Goal: Task Accomplishment & Management: Complete application form

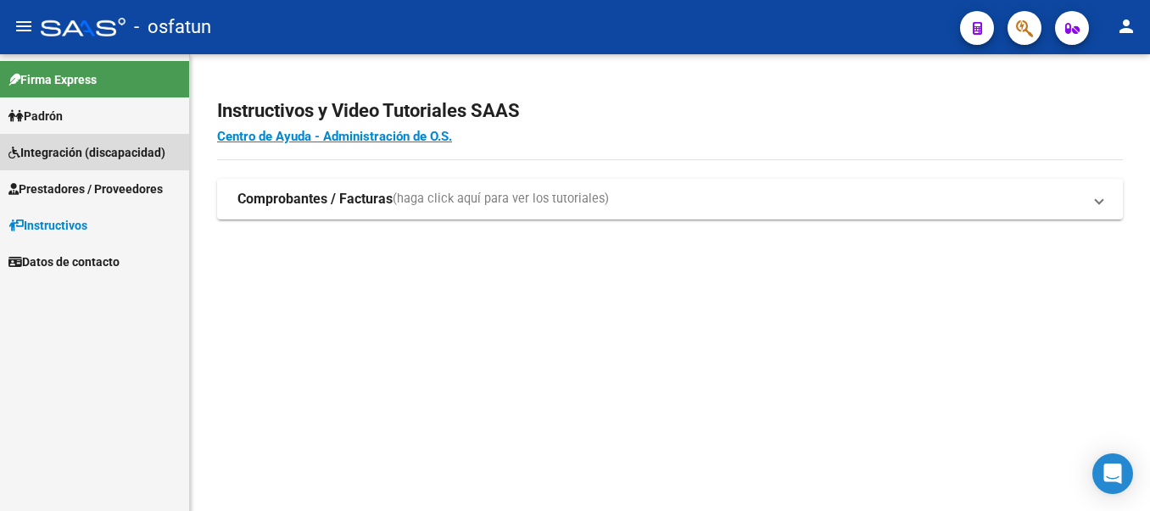
click at [81, 148] on span "Integración (discapacidad)" at bounding box center [86, 152] width 157 height 19
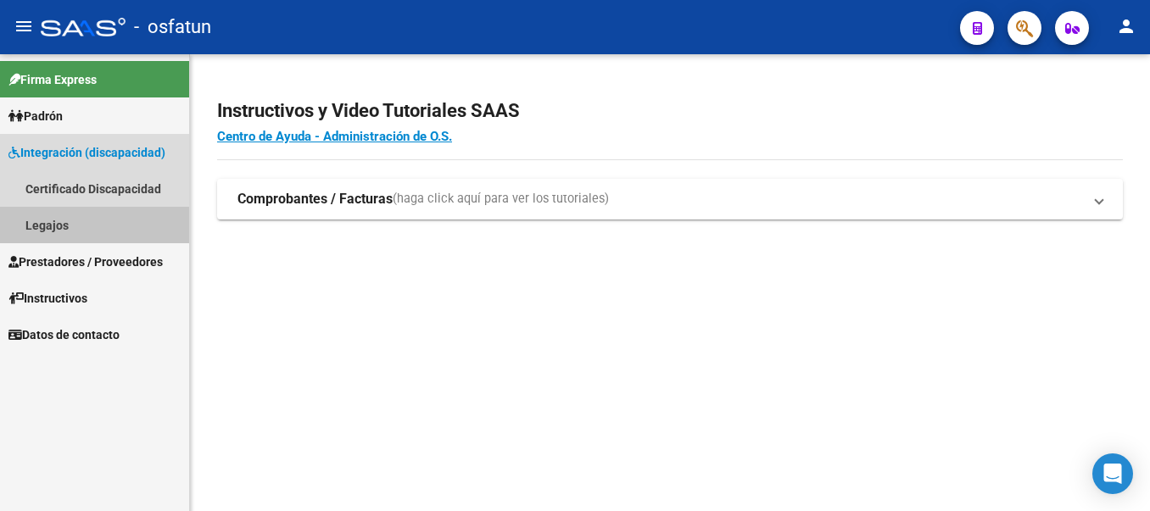
click at [55, 223] on link "Legajos" at bounding box center [94, 225] width 189 height 36
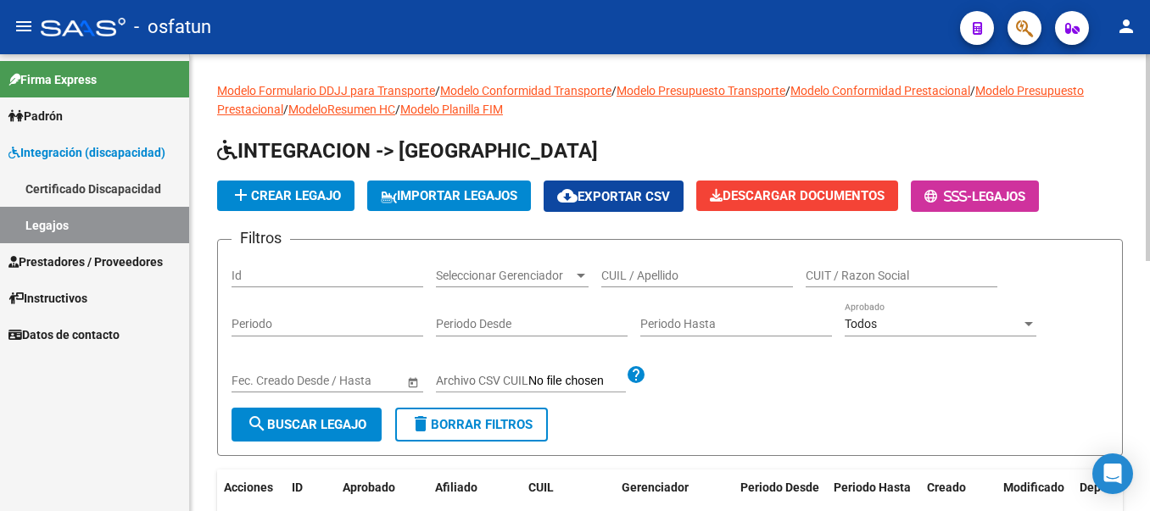
click at [995, 410] on form "Filtros Id Seleccionar Gerenciador Seleccionar Gerenciador CUIL / Apellido CUIT…" at bounding box center [670, 347] width 906 height 217
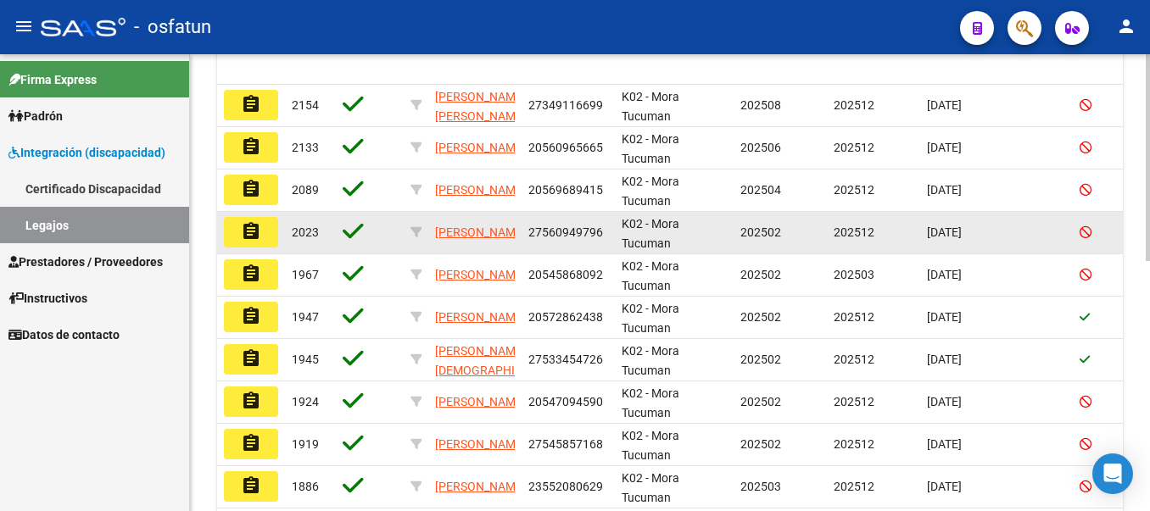
scroll to position [441, 0]
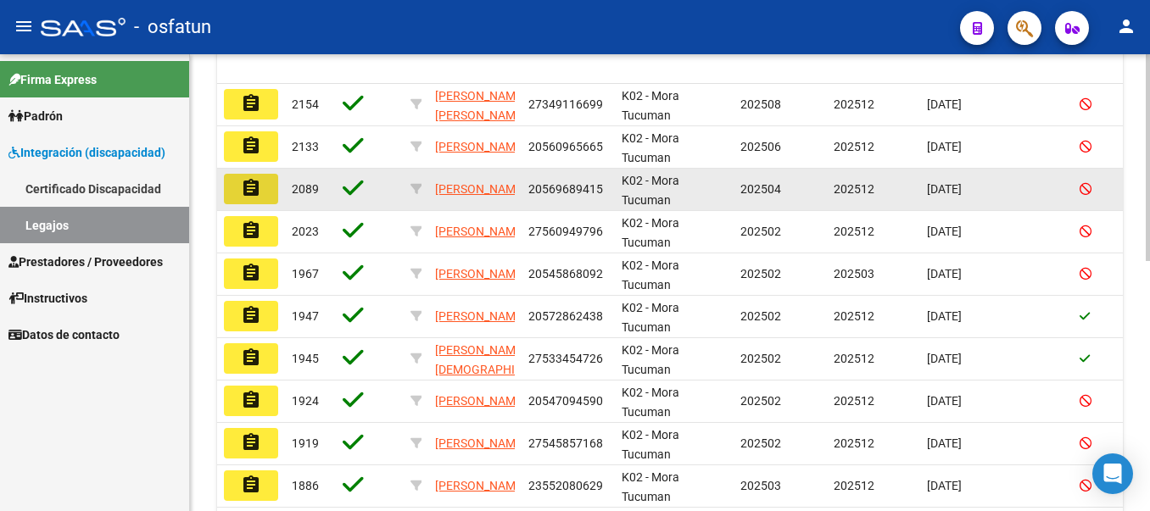
click at [255, 191] on mat-icon "assignment" at bounding box center [251, 188] width 20 height 20
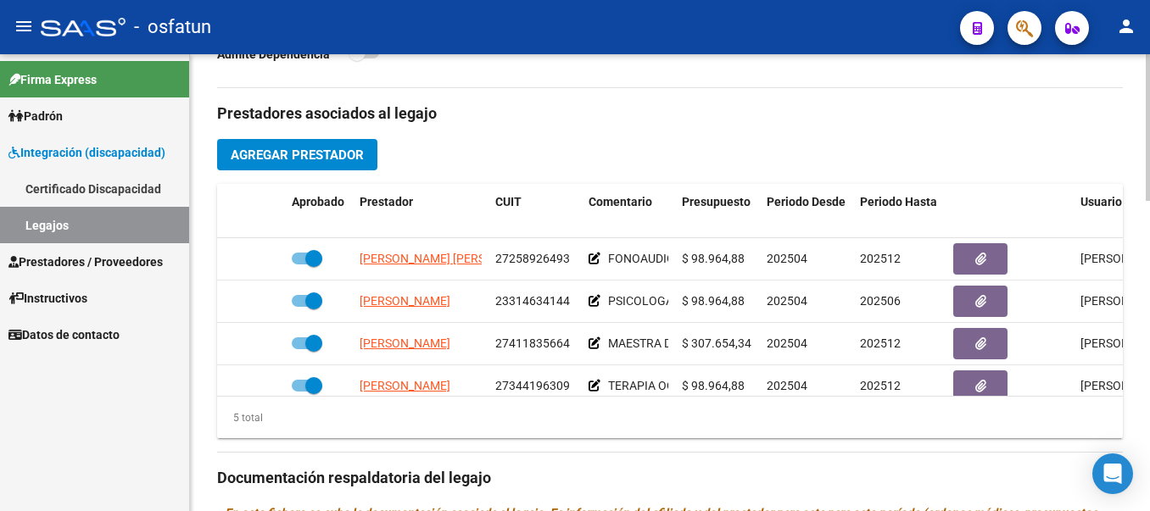
scroll to position [577, 0]
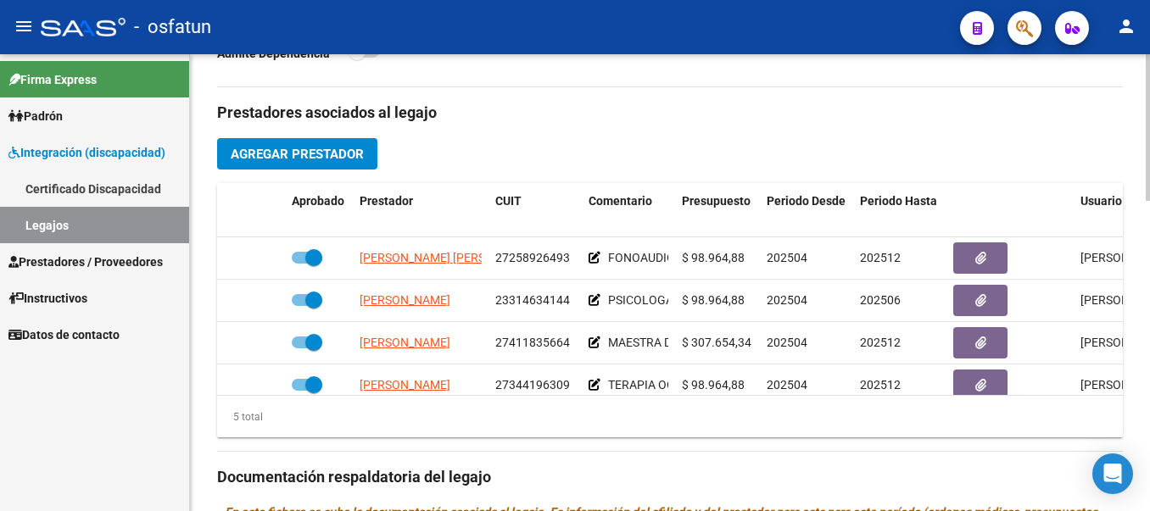
click at [273, 156] on span "Agregar Prestador" at bounding box center [297, 154] width 133 height 15
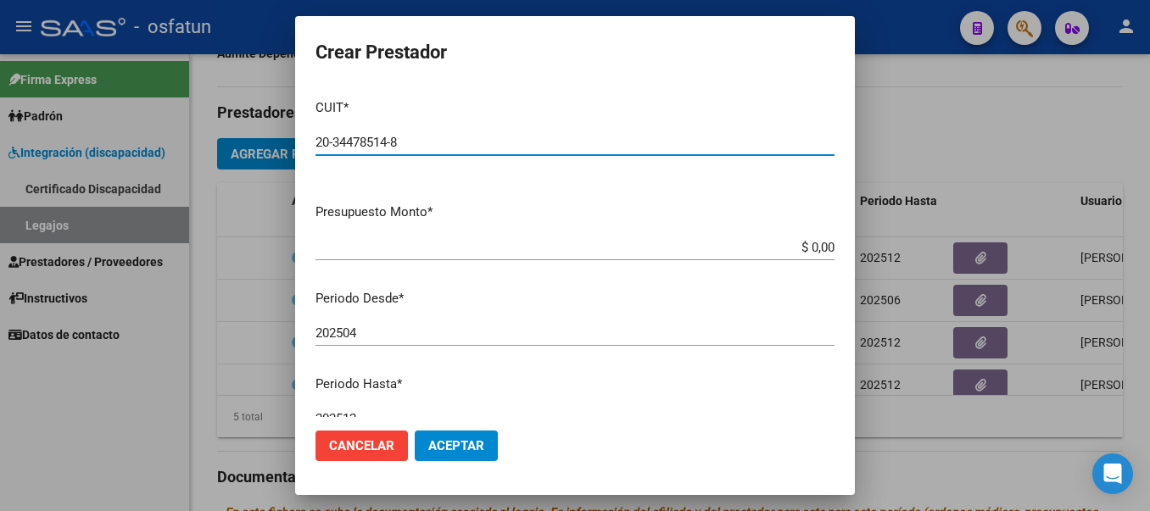
type input "20-34478514-8"
click at [801, 254] on input "$ 0,00" at bounding box center [574, 247] width 519 height 15
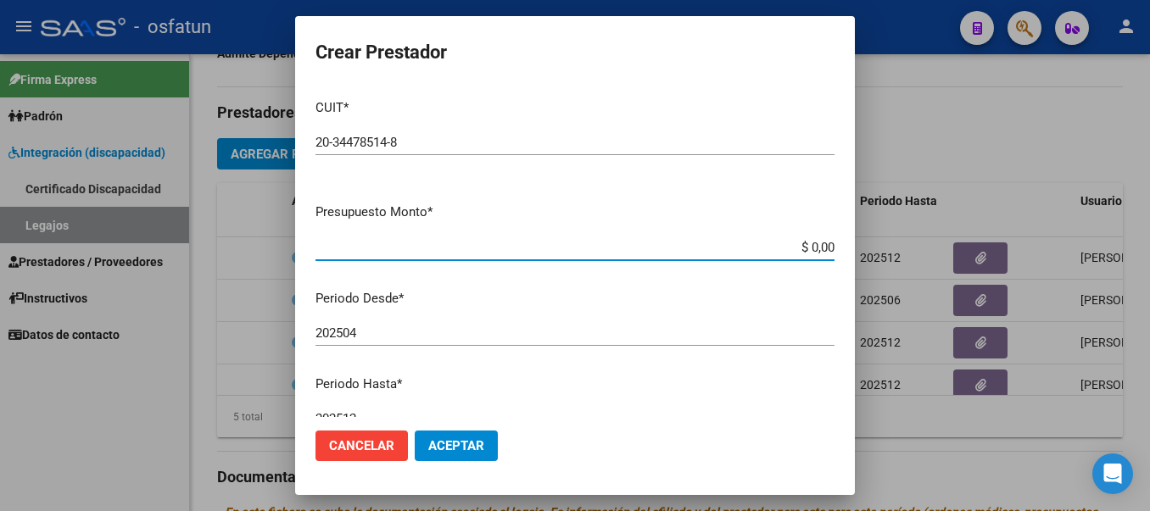
click at [793, 248] on input "$ 0,00" at bounding box center [574, 247] width 519 height 15
type input "$ 98.964,88"
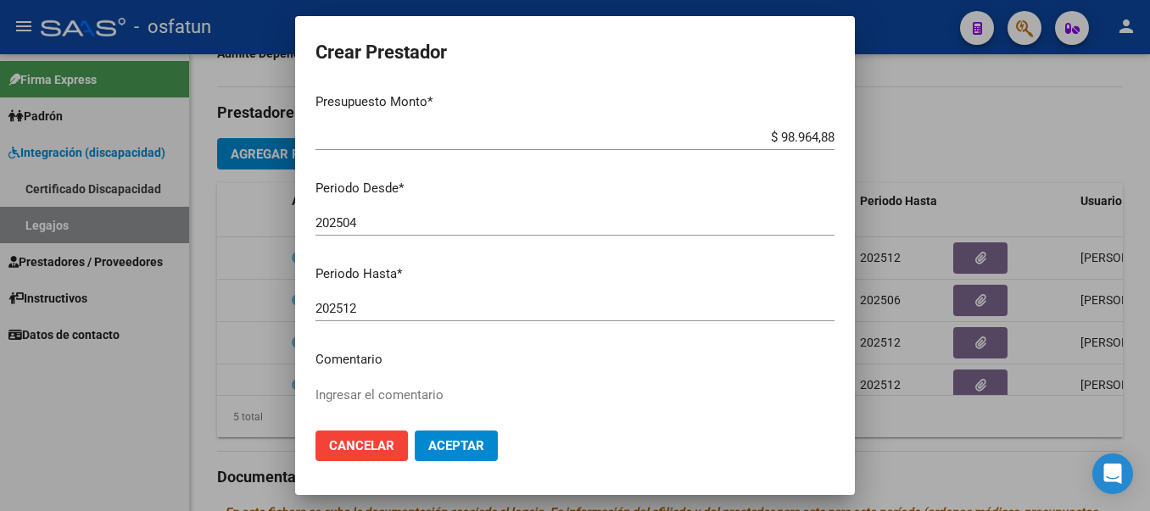
scroll to position [126, 0]
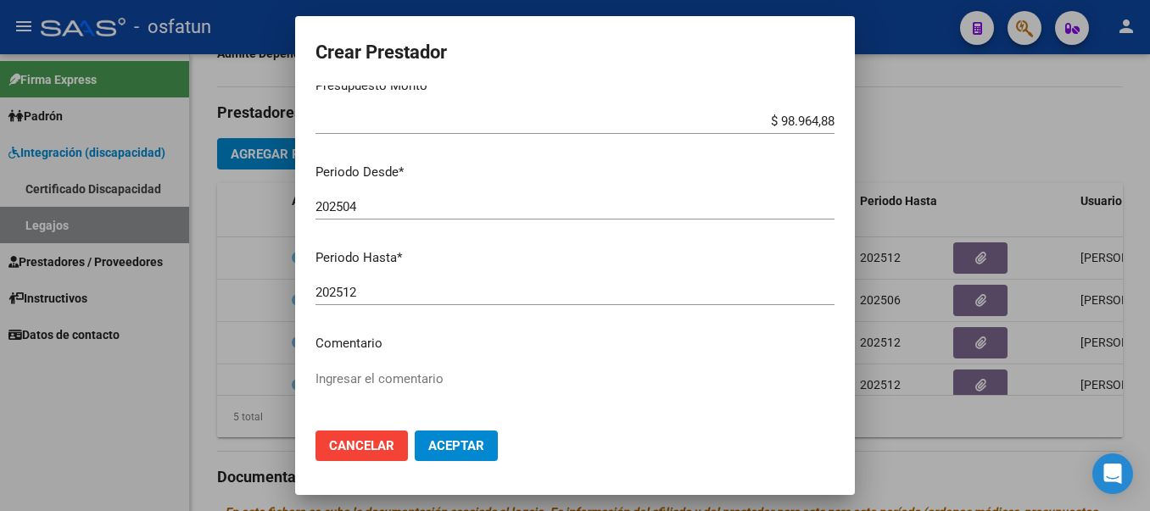
click at [376, 198] on div "202504 Ingresar el periodo" at bounding box center [574, 206] width 519 height 25
type input "202507"
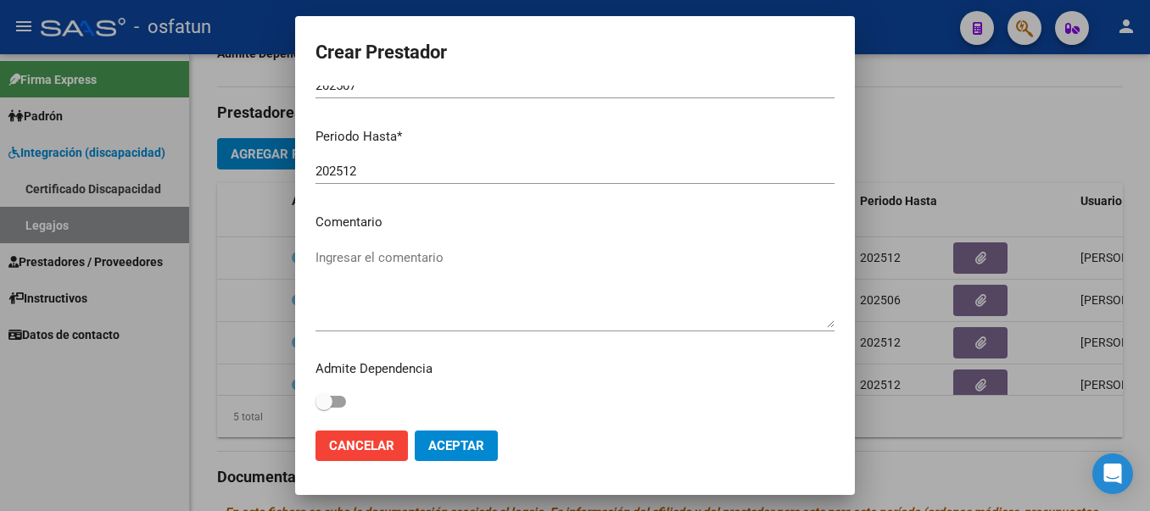
scroll to position [248, 0]
click at [396, 255] on textarea "Ingresar el comentario" at bounding box center [574, 288] width 519 height 80
type textarea "PSICOLOGO"
click at [460, 459] on button "Aceptar" at bounding box center [456, 446] width 83 height 31
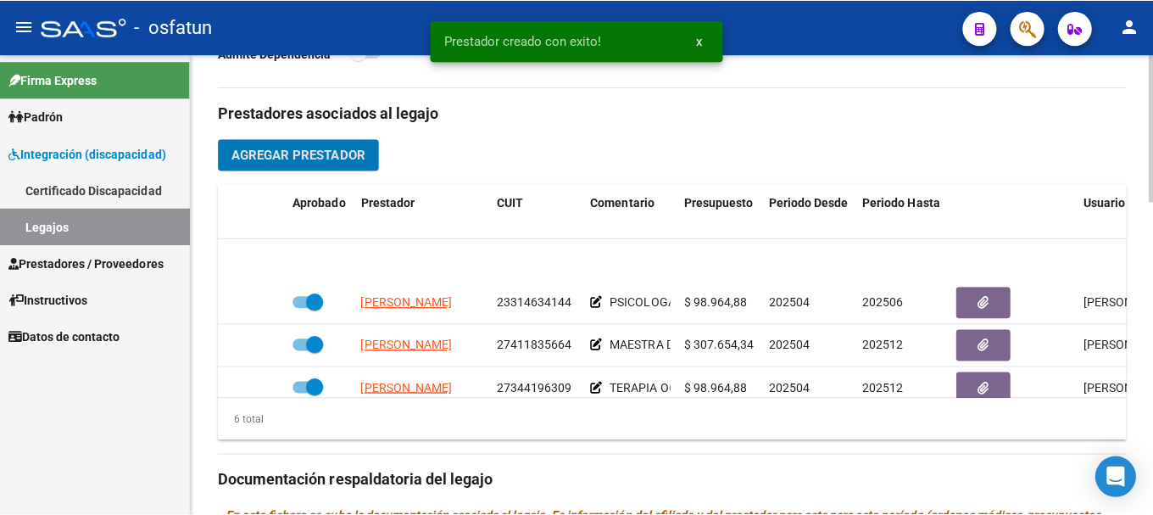
scroll to position [115, 0]
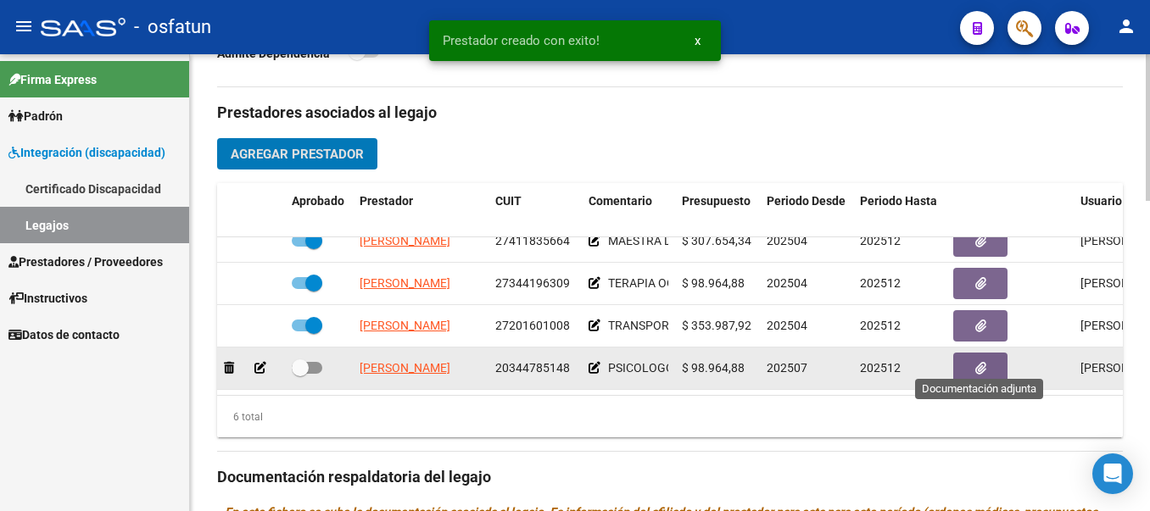
click at [984, 362] on icon "button" at bounding box center [980, 368] width 11 height 13
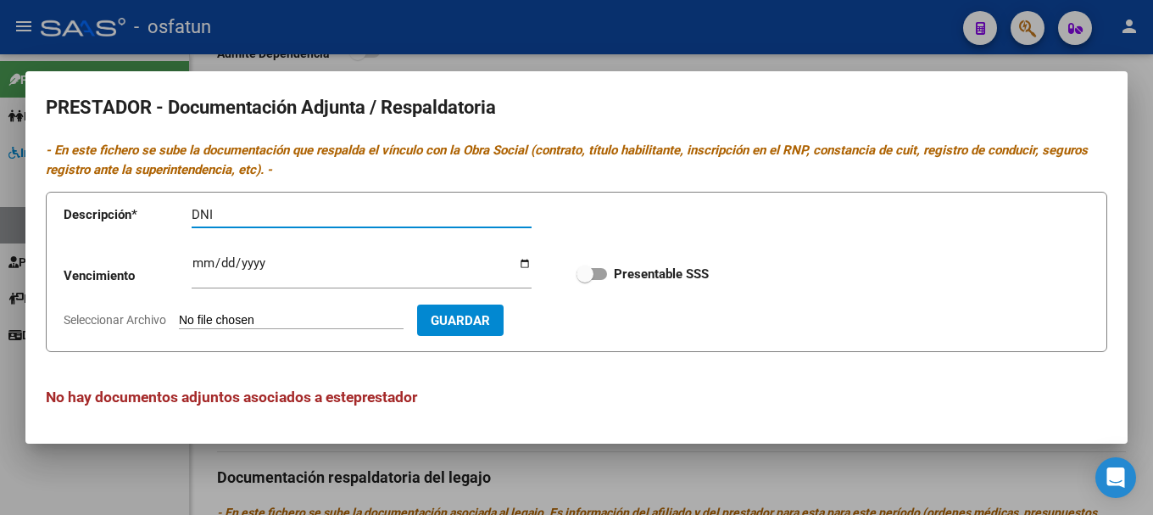
type input "DNI"
click at [293, 322] on input "Seleccionar Archivo" at bounding box center [291, 321] width 225 height 16
type input "C:\fakepath\20250812_063732.jpg"
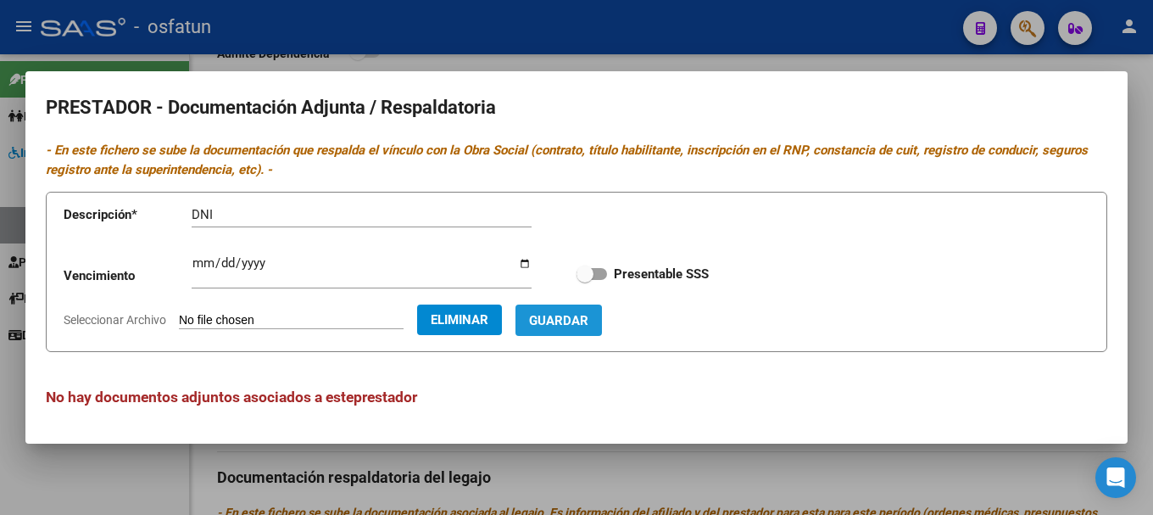
click at [588, 321] on span "Guardar" at bounding box center [558, 320] width 59 height 15
checkbox input "true"
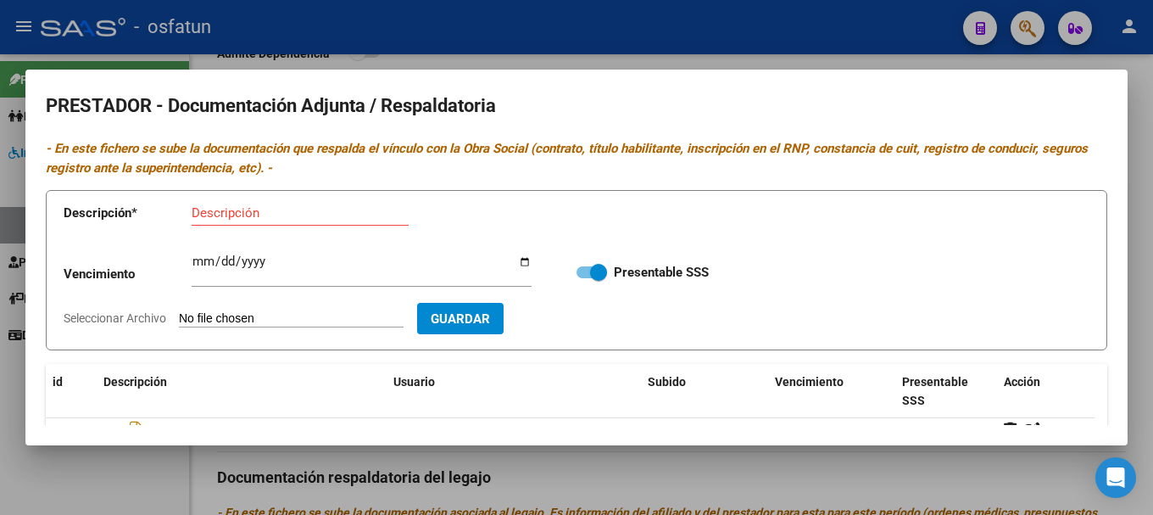
click at [234, 216] on input "Descripción" at bounding box center [300, 212] width 217 height 15
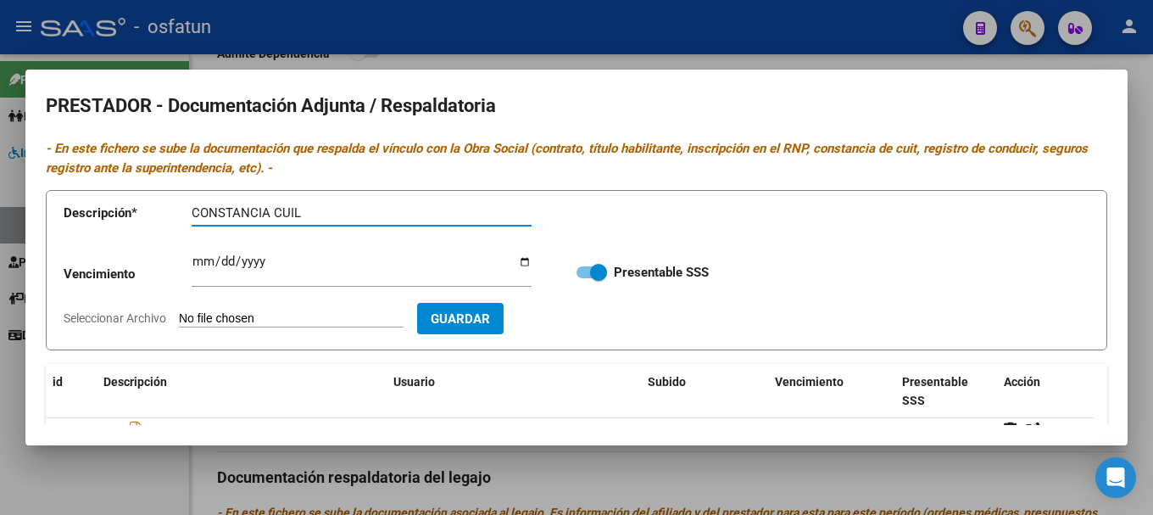
type input "CONSTANCIA CUIL"
click at [273, 314] on input "Seleccionar Archivo" at bounding box center [291, 319] width 225 height 16
type input "C:\fakepath\20250812_063741.jpg"
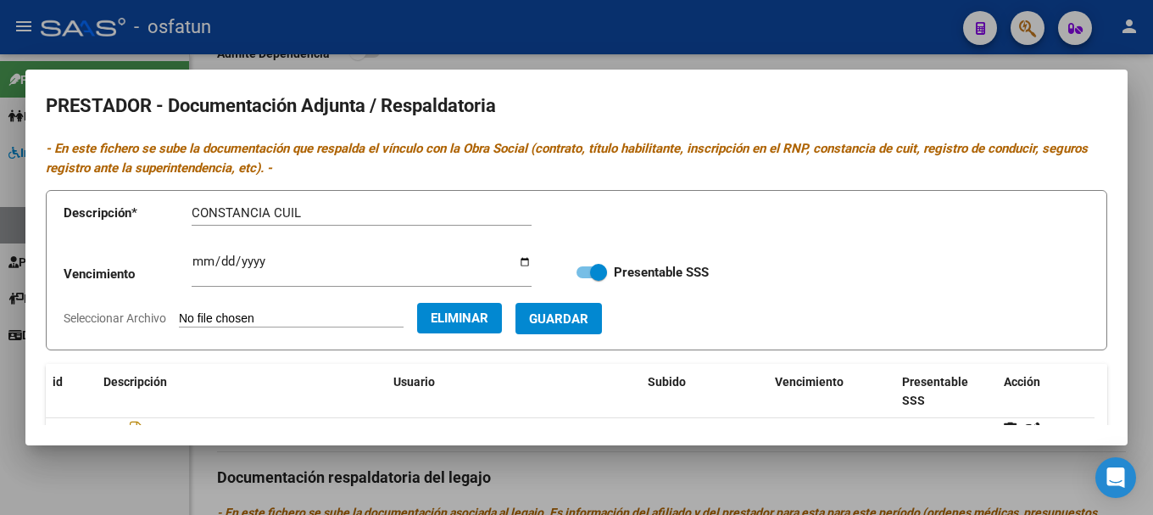
click at [580, 317] on span "Guardar" at bounding box center [558, 318] width 59 height 15
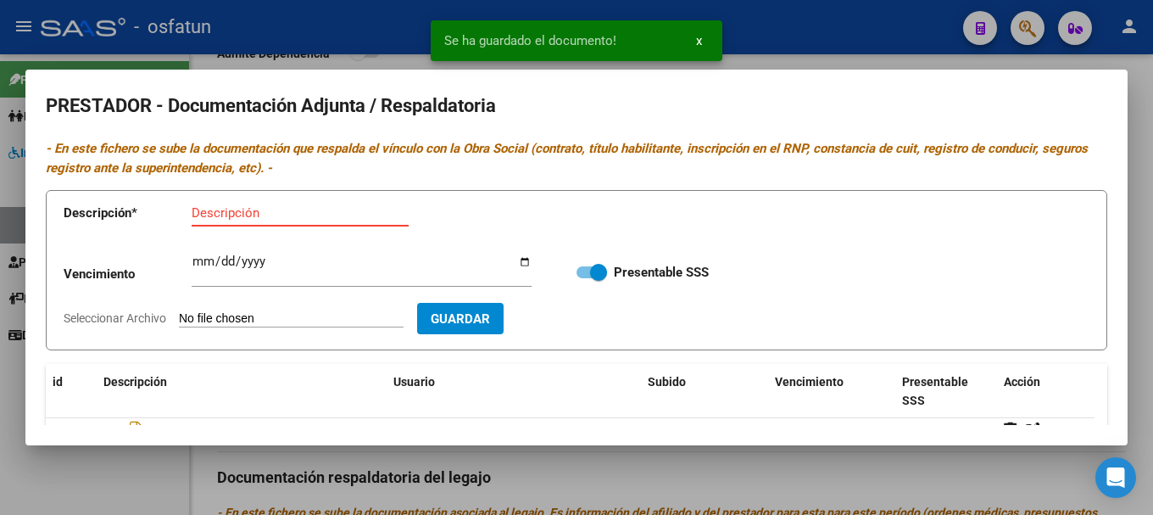
click at [292, 216] on input "Descripción" at bounding box center [300, 212] width 217 height 15
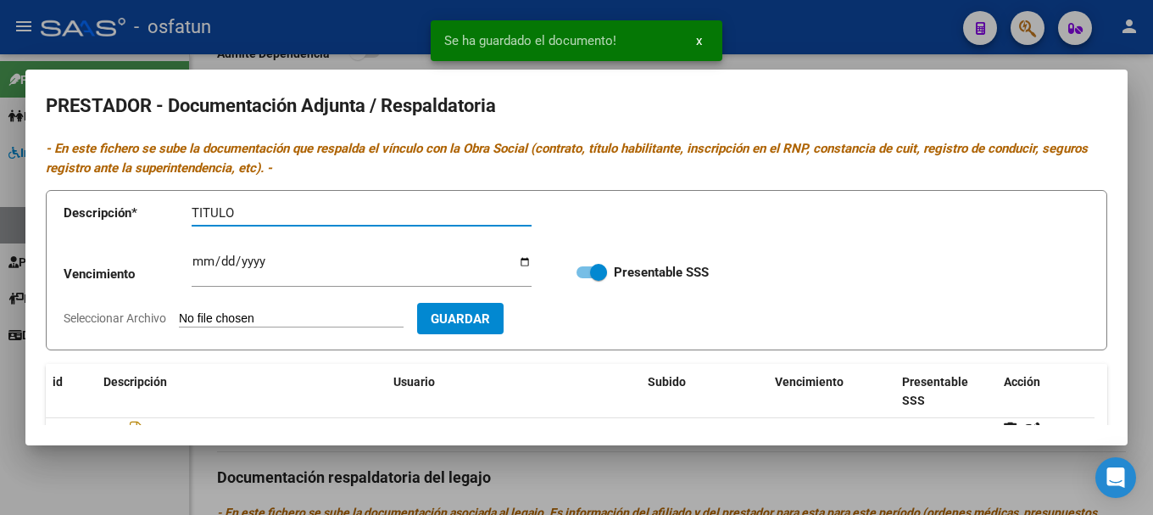
type input "TITULO"
click at [295, 320] on input "Seleccionar Archivo" at bounding box center [291, 319] width 225 height 16
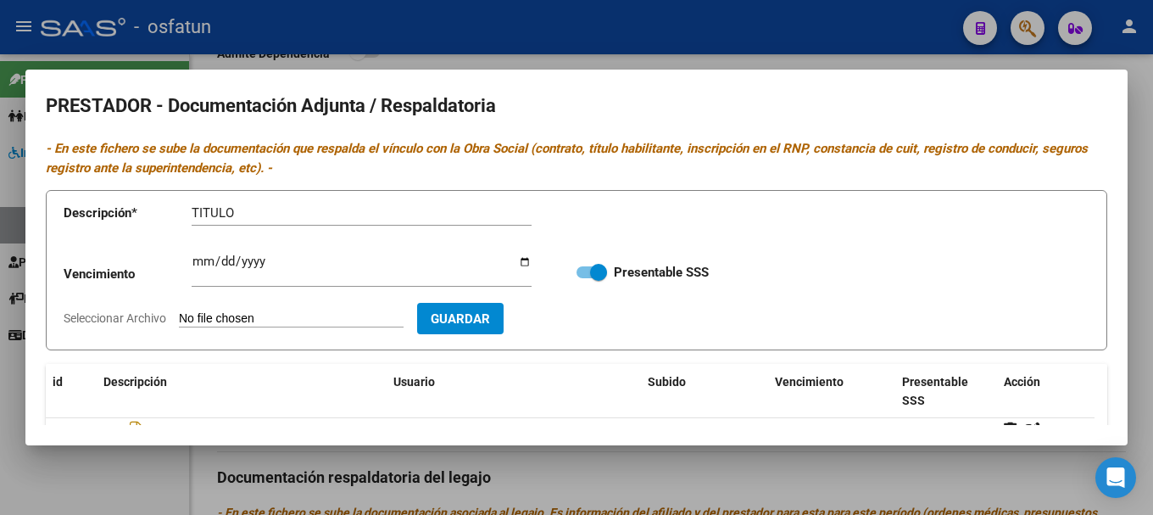
type input "C:\fakepath\20250812_063749.jpg"
click at [588, 324] on span "Guardar" at bounding box center [558, 318] width 59 height 15
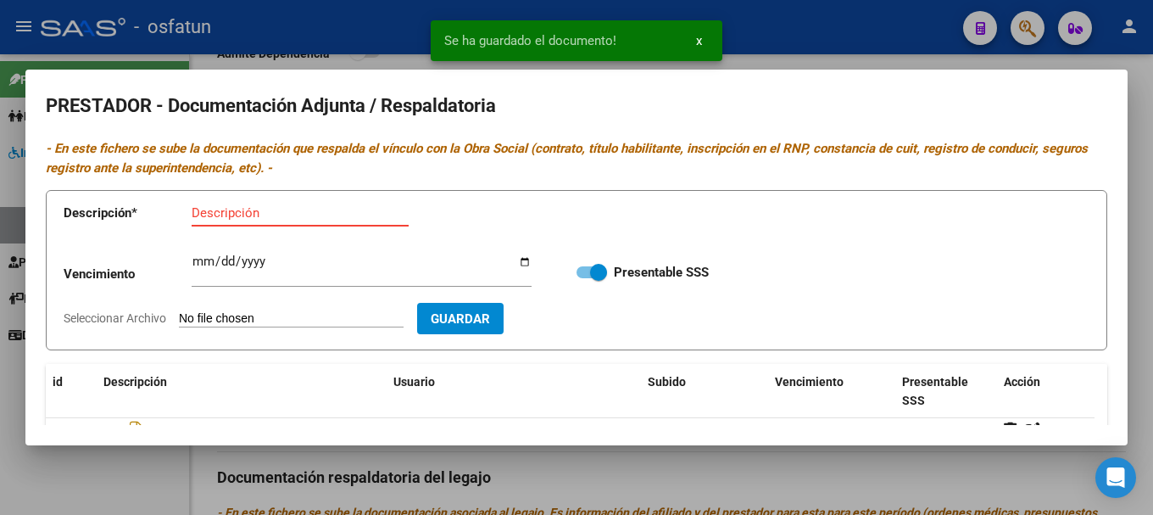
click at [298, 207] on input "Descripción" at bounding box center [300, 212] width 217 height 15
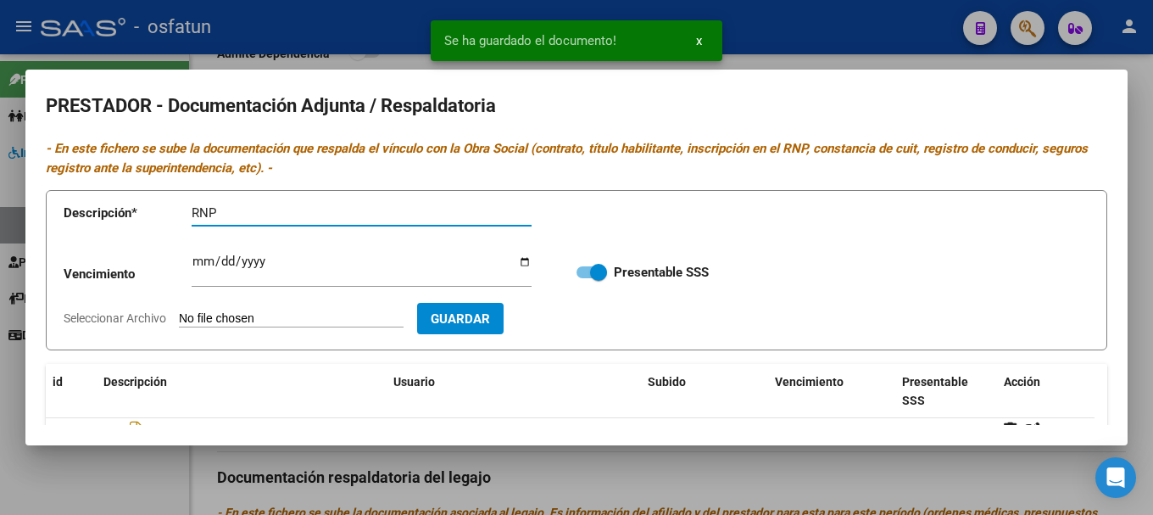
type input "RNP"
click at [293, 320] on input "Seleccionar Archivo" at bounding box center [291, 319] width 225 height 16
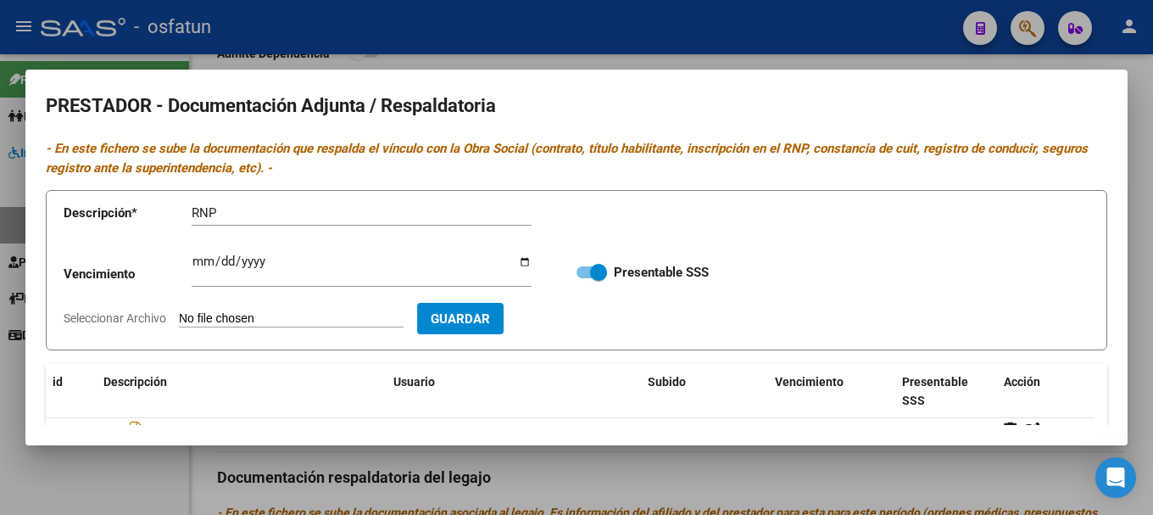
type input "C:\fakepath\20250812_063758.jpg"
click at [588, 321] on span "Guardar" at bounding box center [558, 318] width 59 height 15
click at [273, 216] on input "Descripción" at bounding box center [300, 212] width 217 height 15
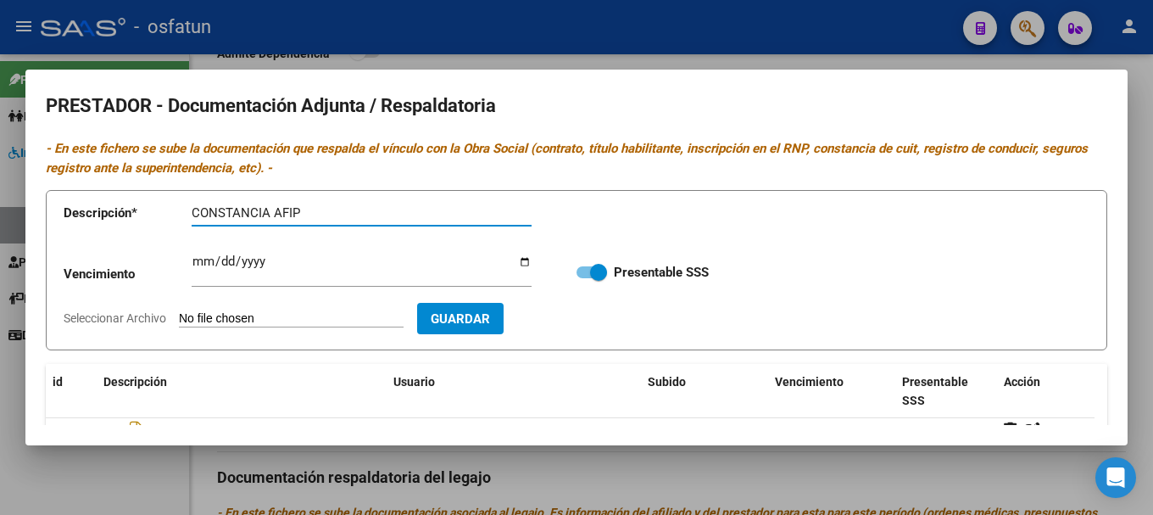
type input "CONSTANCIA AFIP"
click at [309, 319] on input "Seleccionar Archivo" at bounding box center [291, 319] width 225 height 16
type input "C:\fakepath\20250812_063810.jpg"
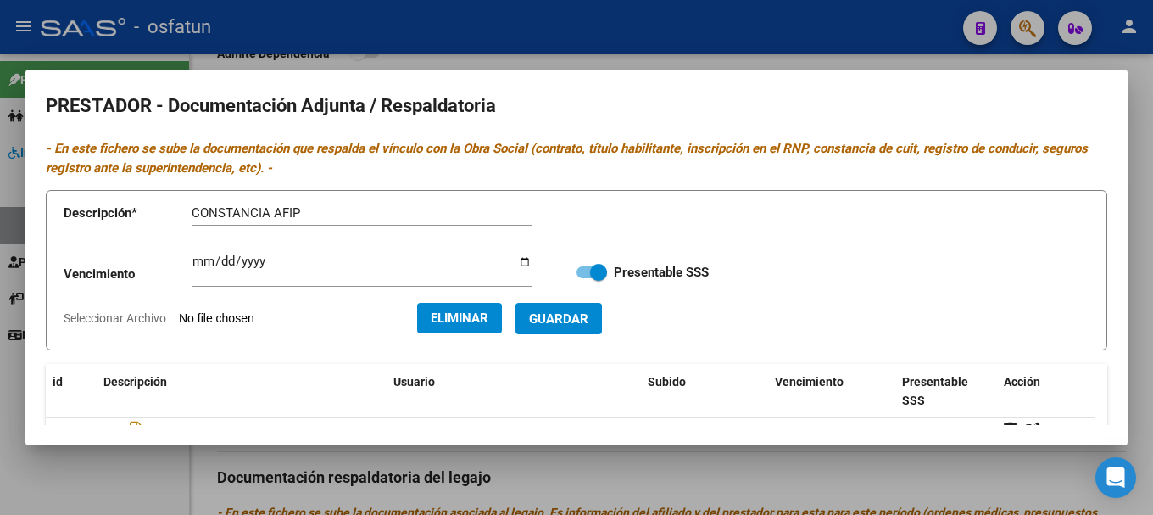
click at [588, 316] on span "Guardar" at bounding box center [558, 318] width 59 height 15
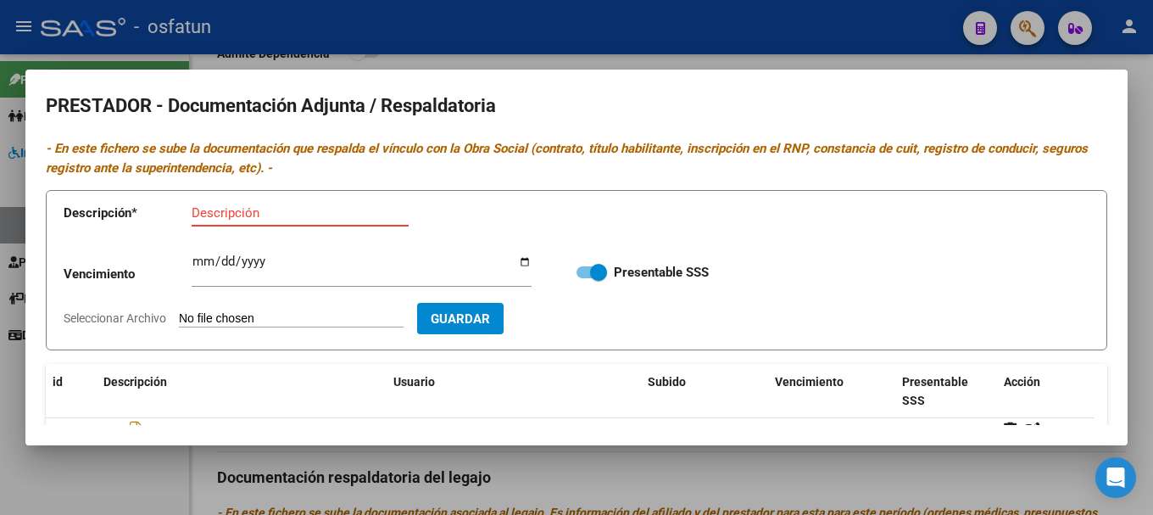
click at [352, 213] on input "Descripción" at bounding box center [300, 212] width 217 height 15
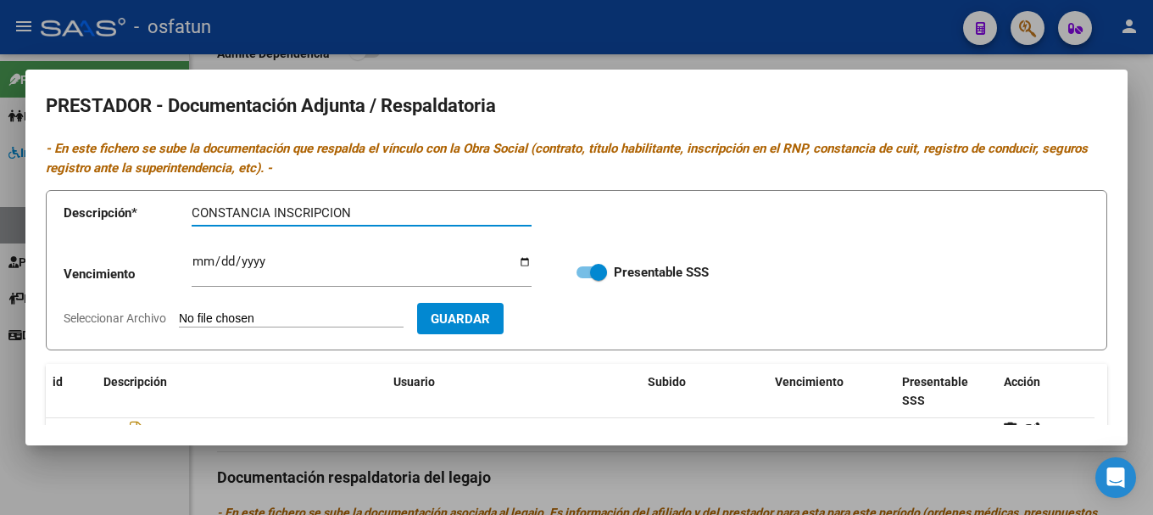
type input "CONSTANCIA INSCRIPCION"
click at [353, 324] on input "Seleccionar Archivo" at bounding box center [291, 319] width 225 height 16
type input "C:\fakepath\20250812_063818.jpg"
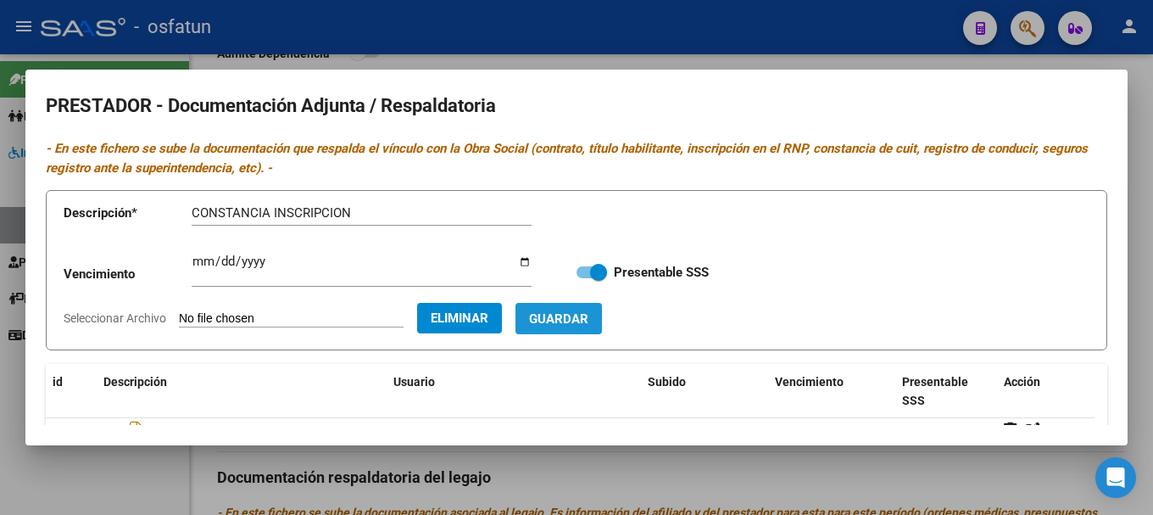
click at [588, 321] on span "Guardar" at bounding box center [558, 318] width 59 height 15
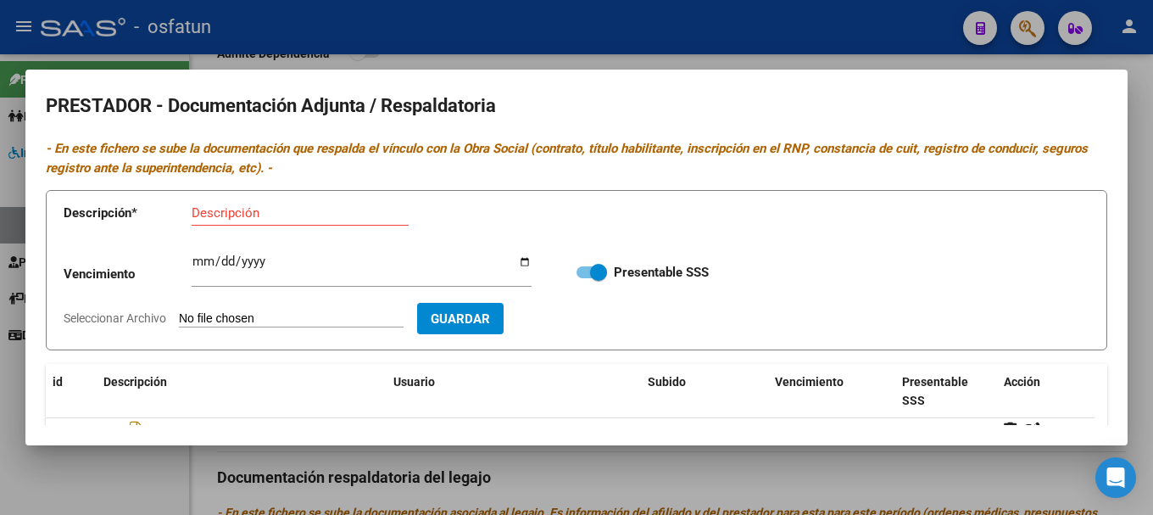
click at [338, 214] on input "Descripción" at bounding box center [300, 212] width 217 height 15
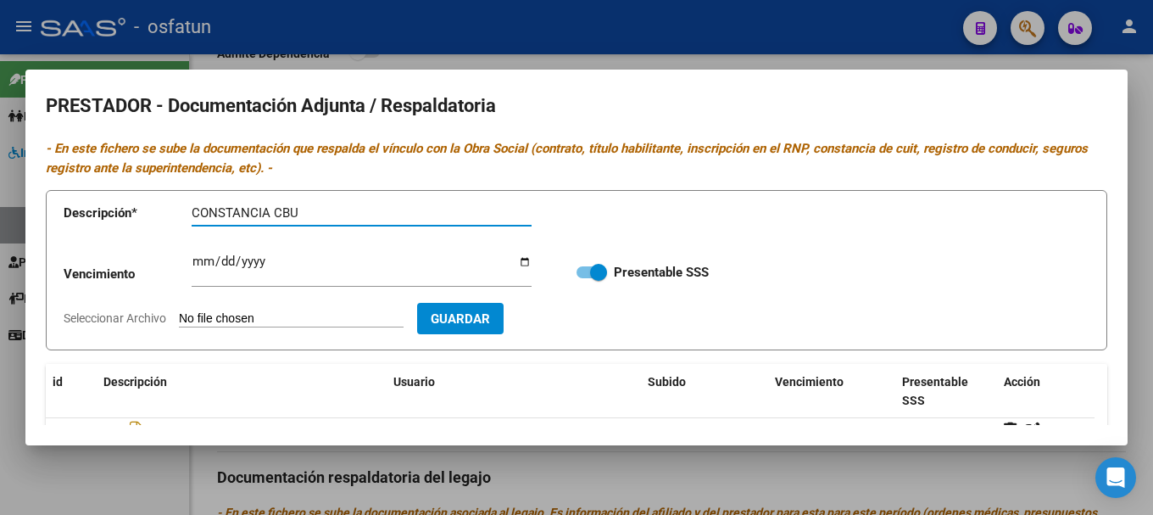
type input "CONSTANCIA CBU"
click at [301, 326] on input "Seleccionar Archivo" at bounding box center [291, 319] width 225 height 16
type input "C:\fakepath\20250812_063825.jpg"
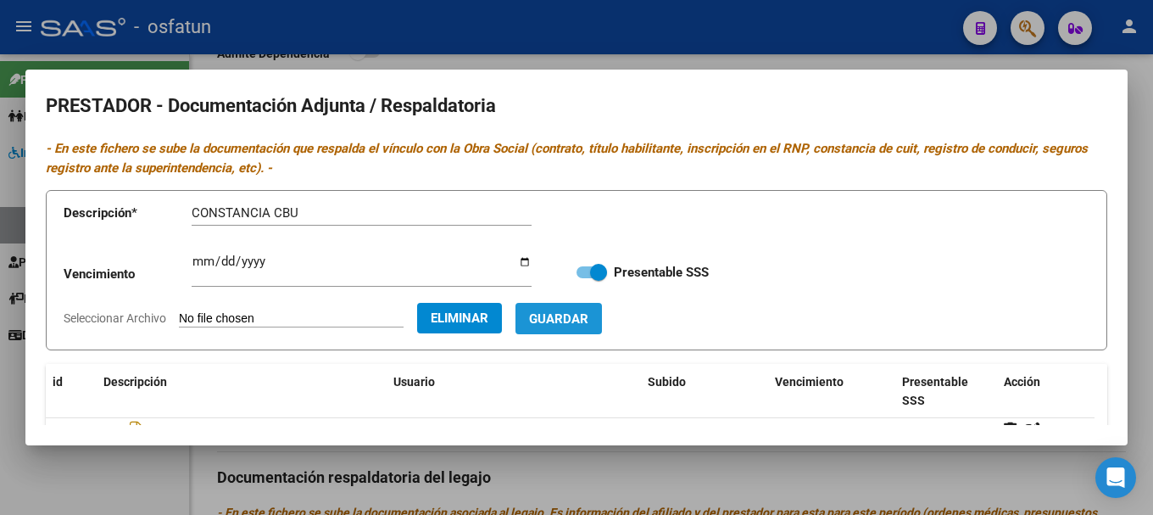
click at [588, 321] on span "Guardar" at bounding box center [558, 318] width 59 height 15
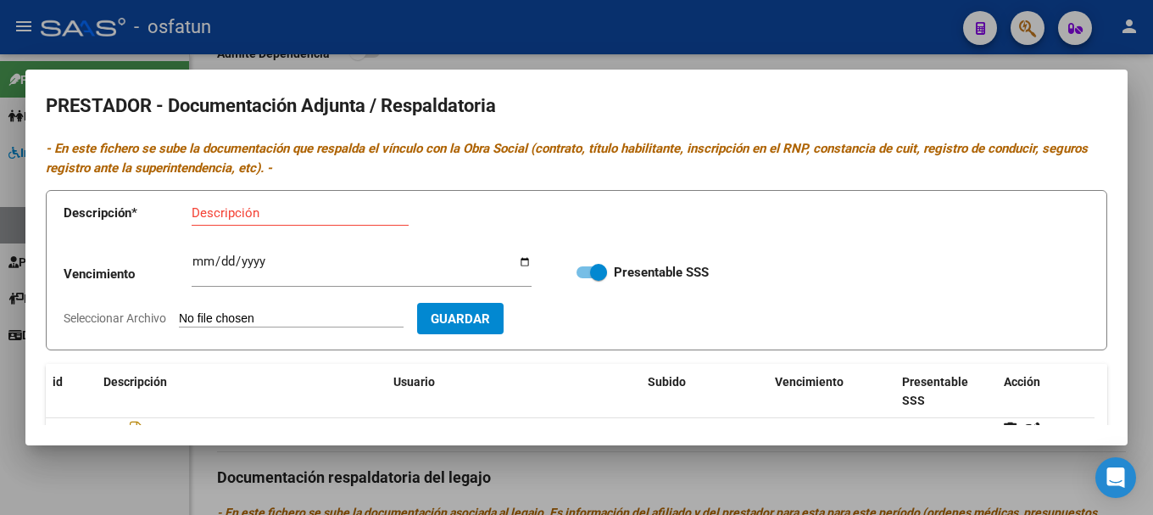
click at [872, 33] on div at bounding box center [576, 257] width 1153 height 515
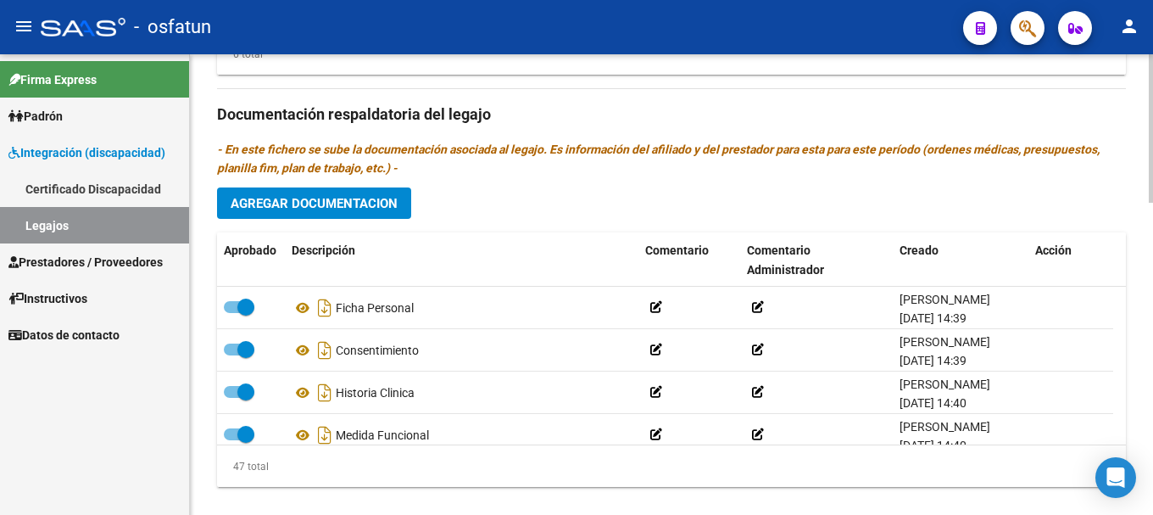
scroll to position [967, 0]
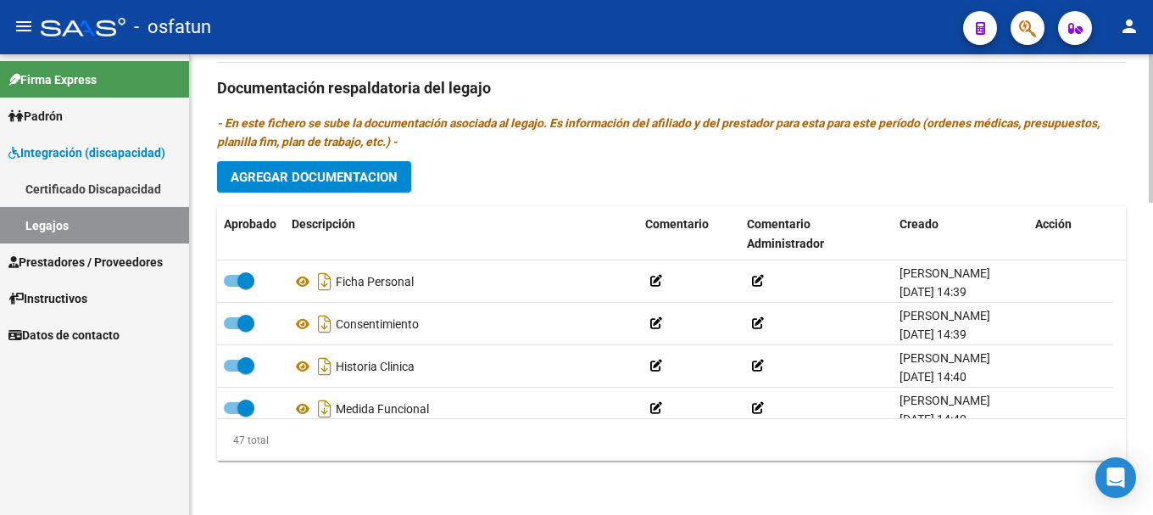
click at [319, 169] on span "Agregar Documentacion" at bounding box center [314, 176] width 167 height 15
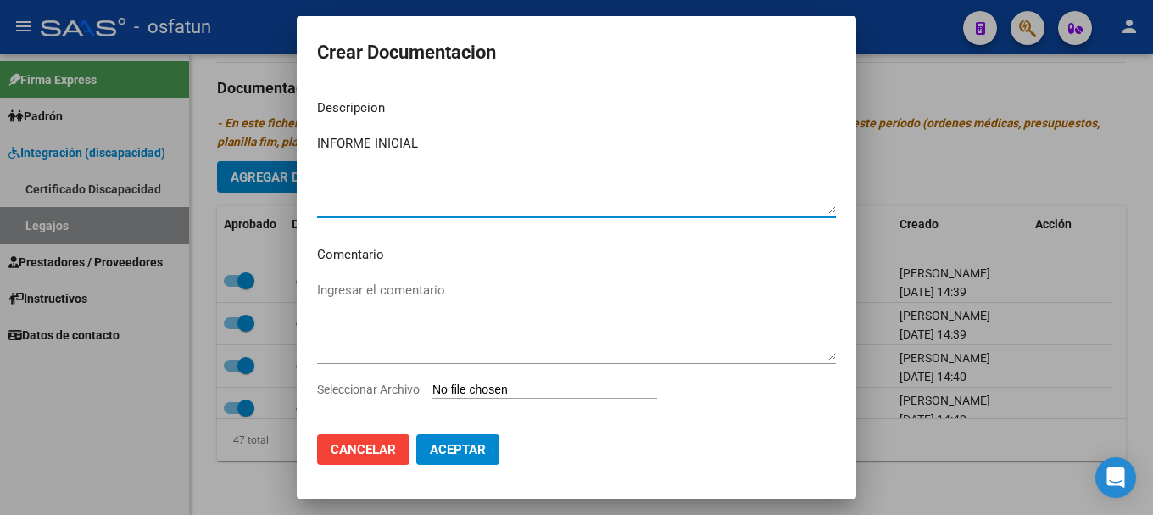
type textarea "INFORME INICIAL"
click at [502, 388] on input "Seleccionar Archivo" at bounding box center [544, 390] width 225 height 16
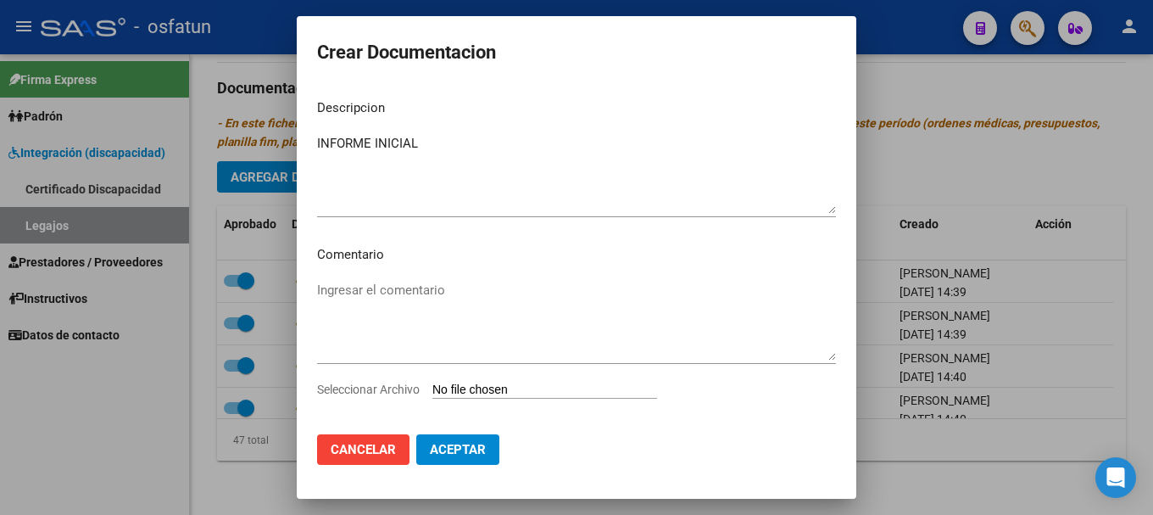
type input "C:\fakepath\20250812_063621.jpg"
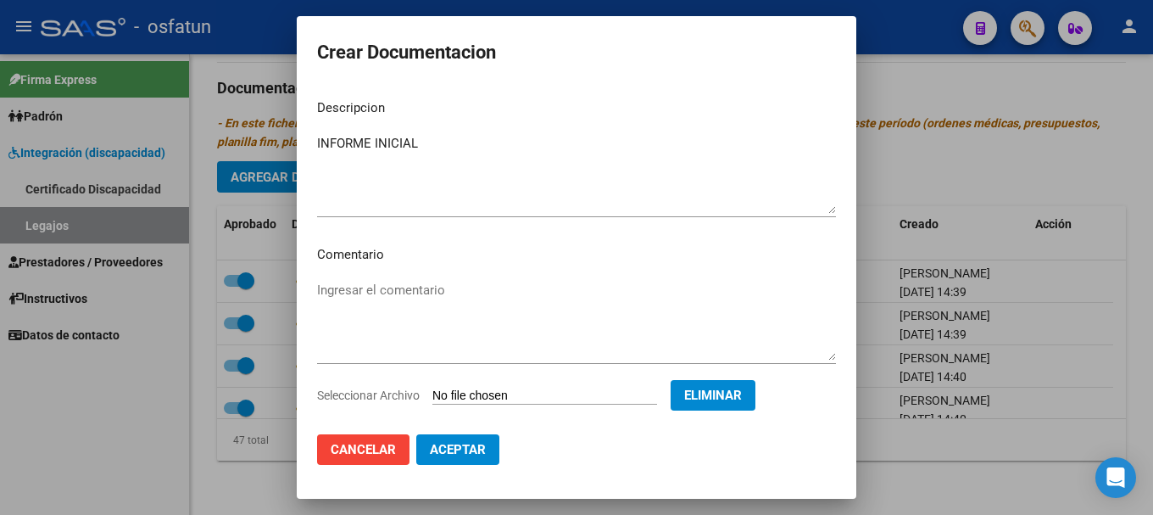
click at [425, 148] on textarea "INFORME INICIAL" at bounding box center [576, 174] width 519 height 80
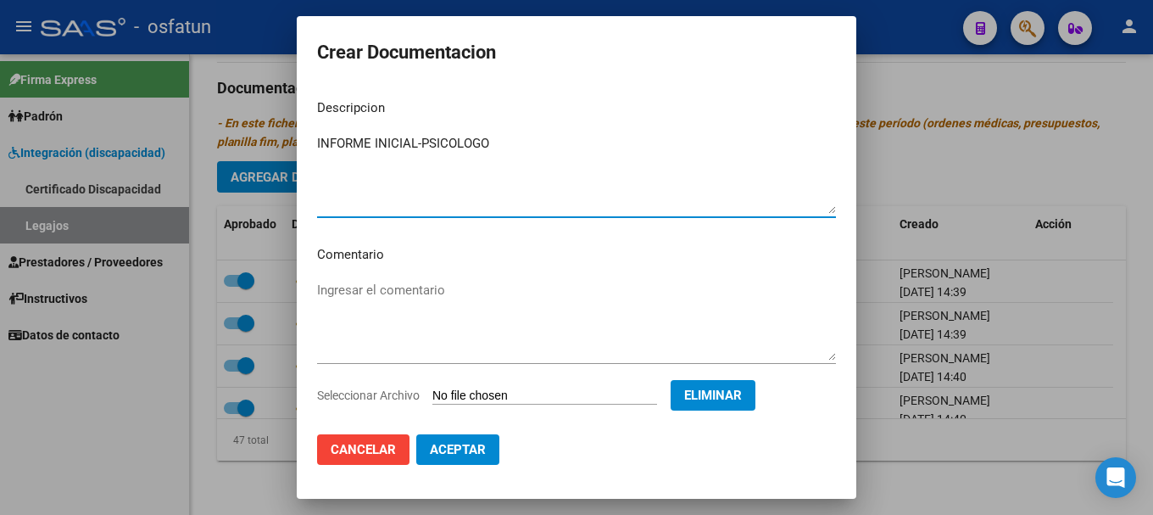
type textarea "INFORME INICIAL-PSICOLOGO"
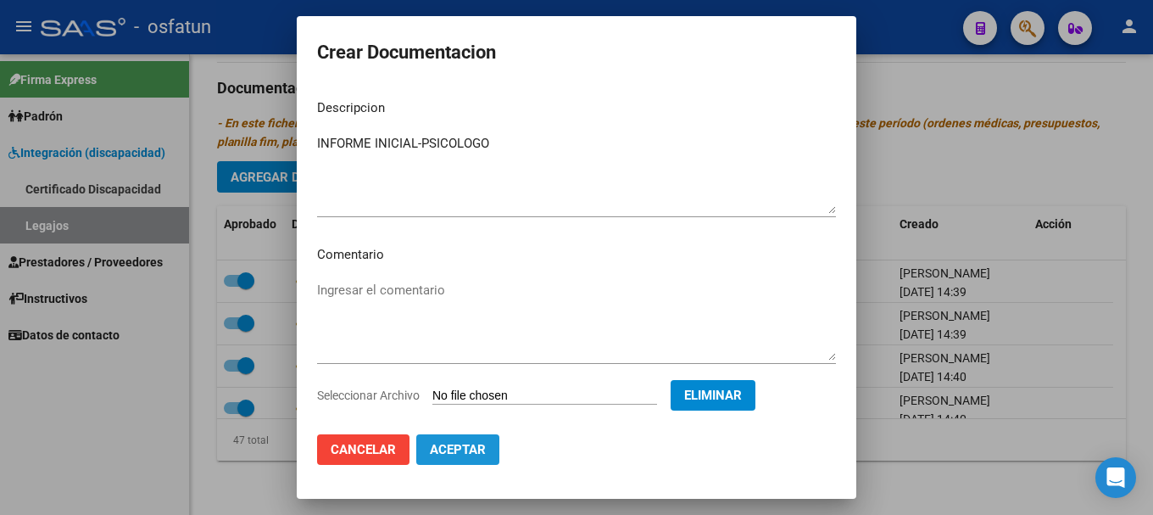
click at [457, 445] on span "Aceptar" at bounding box center [458, 449] width 56 height 15
checkbox input "false"
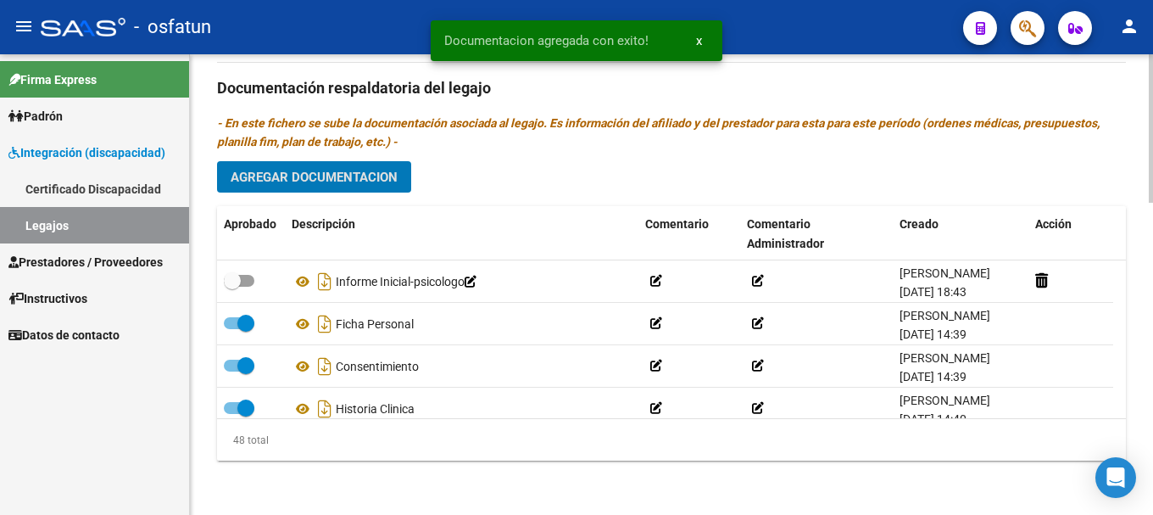
click at [329, 175] on span "Agregar Documentacion" at bounding box center [314, 177] width 167 height 15
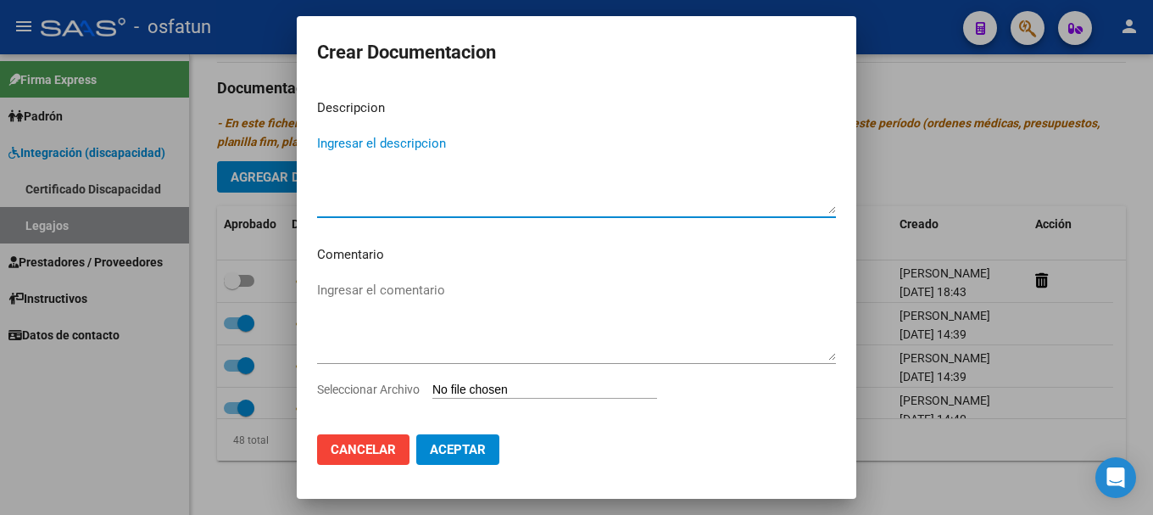
click at [327, 144] on textarea "Ingresar el descripcion" at bounding box center [576, 174] width 519 height 80
type textarea "INFORME INICIAL-PSICOLOGO"
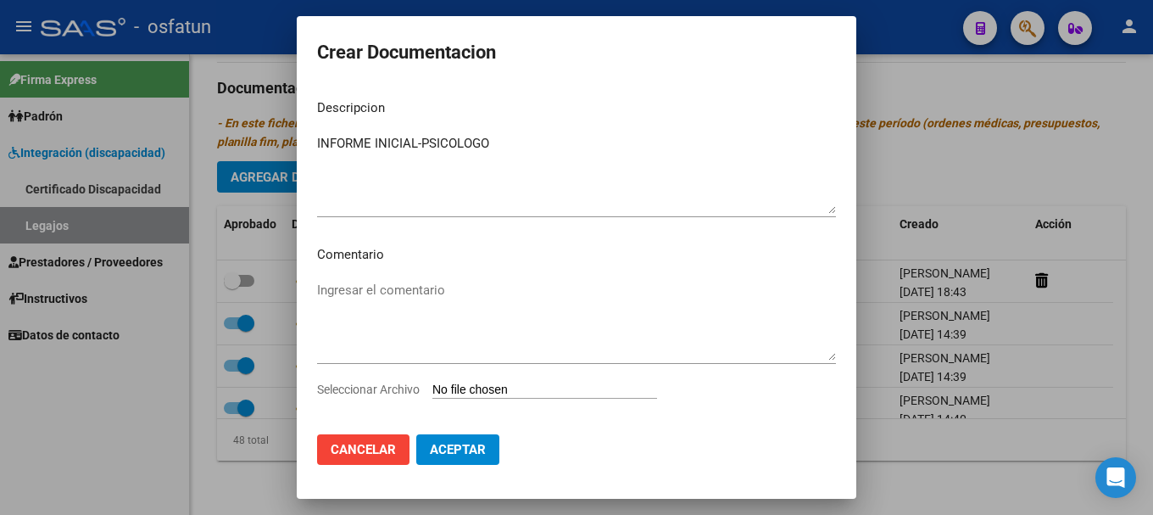
click at [522, 382] on input "Seleccionar Archivo" at bounding box center [544, 390] width 225 height 16
type input "C:\fakepath\20250812_063633.jpg"
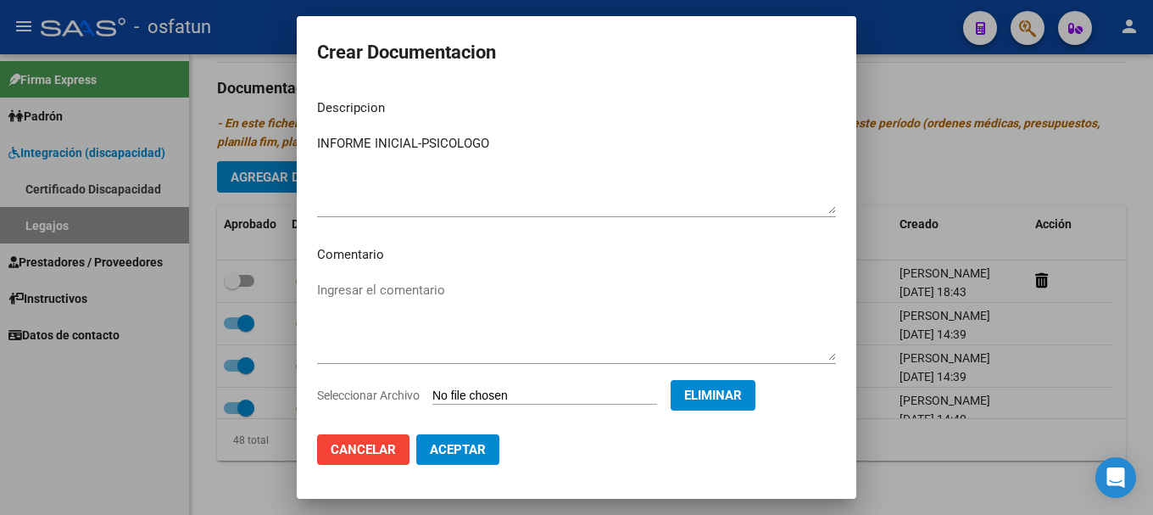
click at [449, 449] on span "Aceptar" at bounding box center [458, 449] width 56 height 15
checkbox input "false"
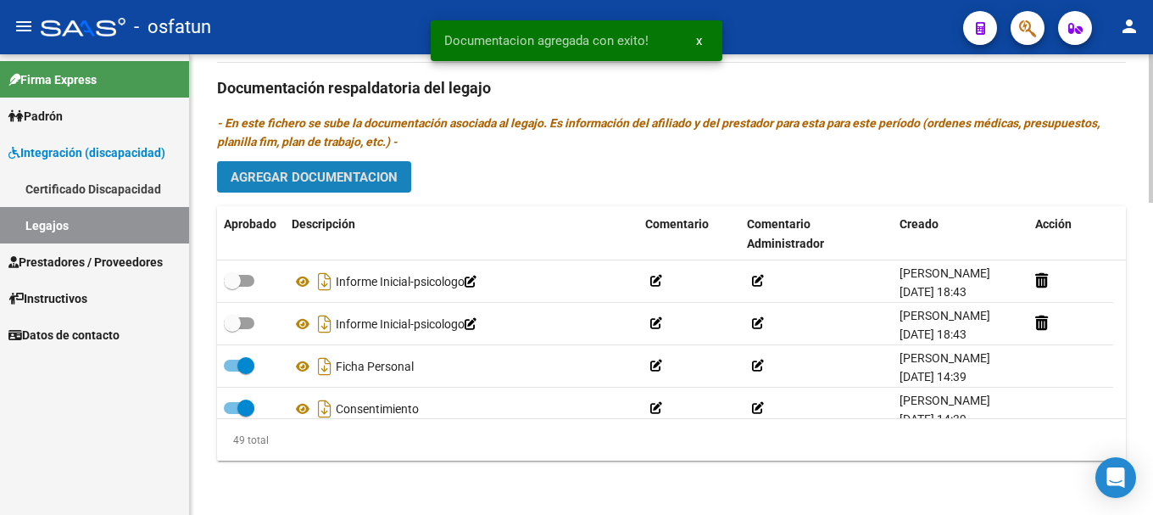
click at [352, 183] on span "Agregar Documentacion" at bounding box center [314, 177] width 167 height 15
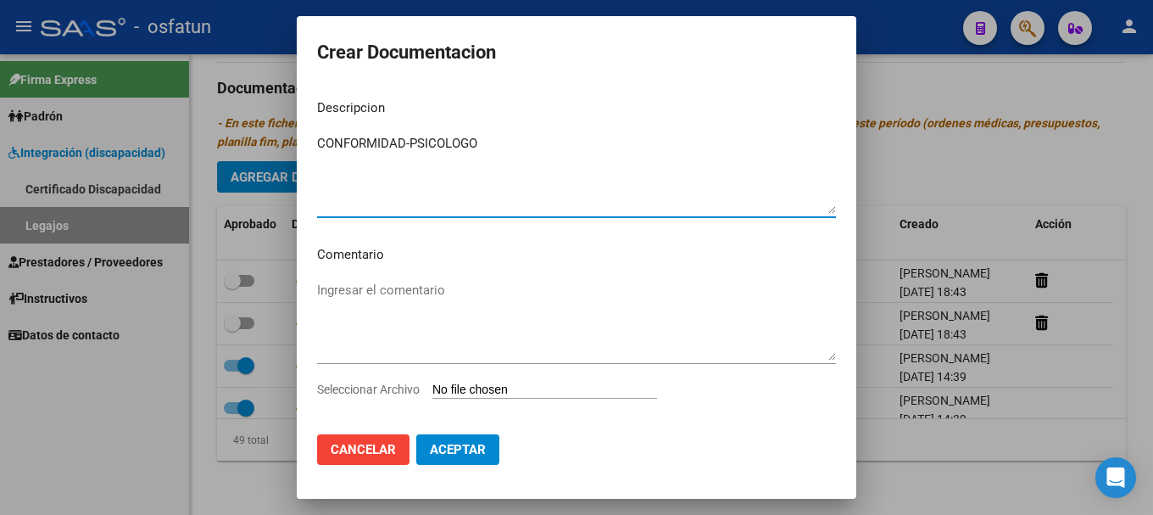
type textarea "CONFORMIDAD-PSICOLOGO"
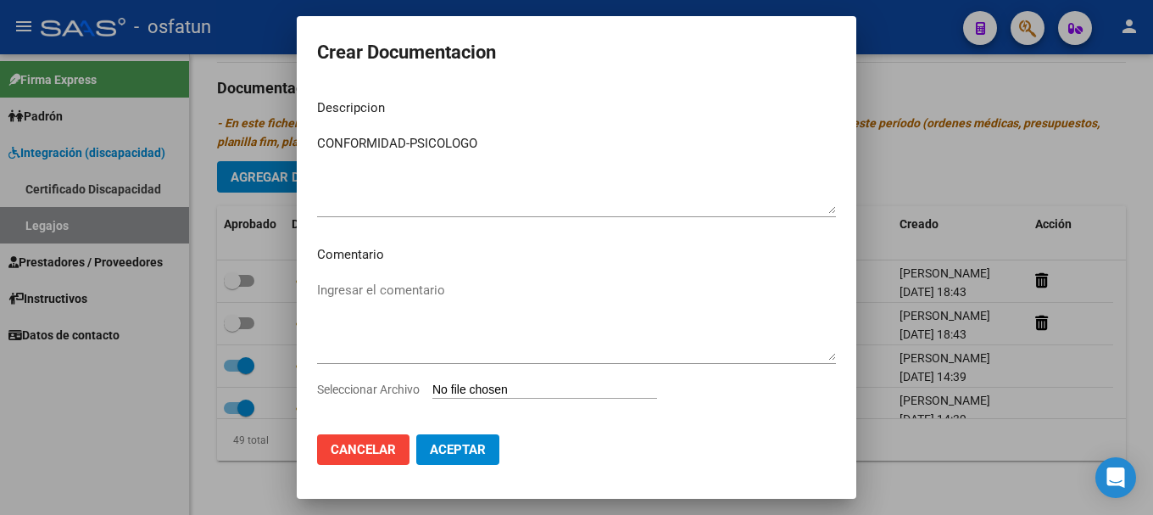
click at [446, 393] on input "Seleccionar Archivo" at bounding box center [544, 390] width 225 height 16
type input "C:\fakepath\20250812_063651.jpg"
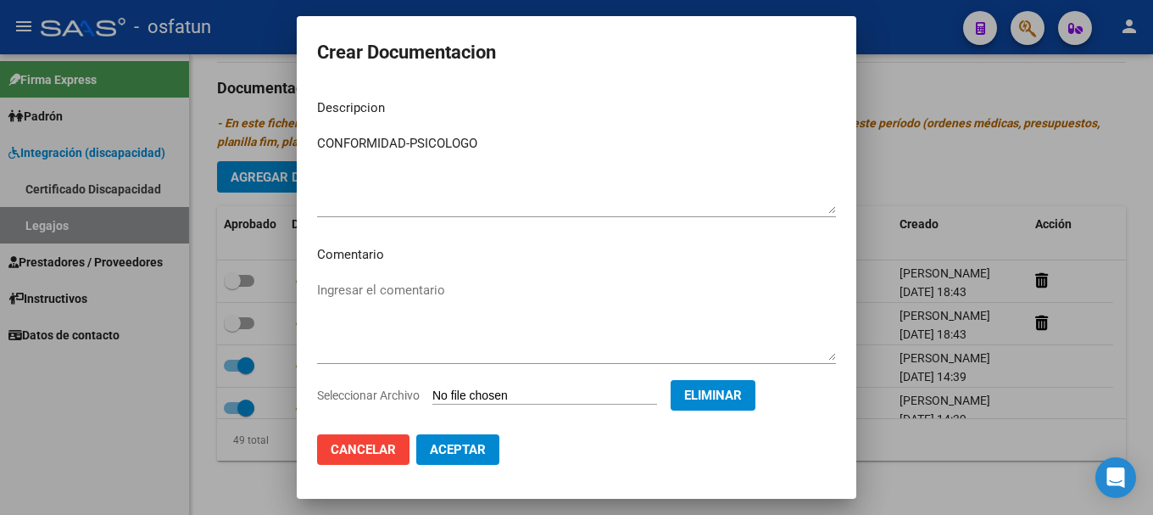
click at [471, 442] on span "Aceptar" at bounding box center [458, 449] width 56 height 15
checkbox input "false"
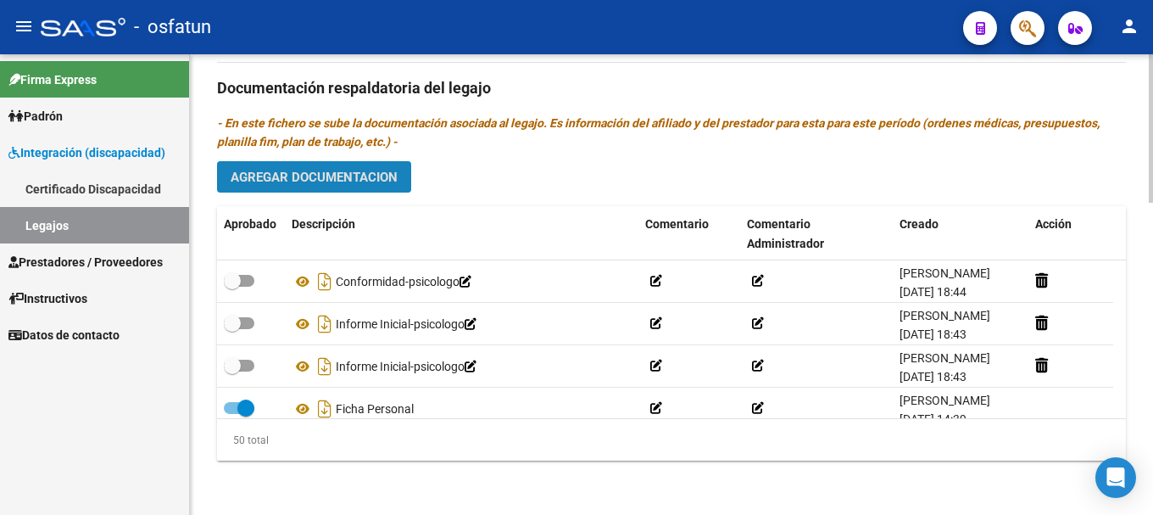
click at [341, 171] on span "Agregar Documentacion" at bounding box center [314, 177] width 167 height 15
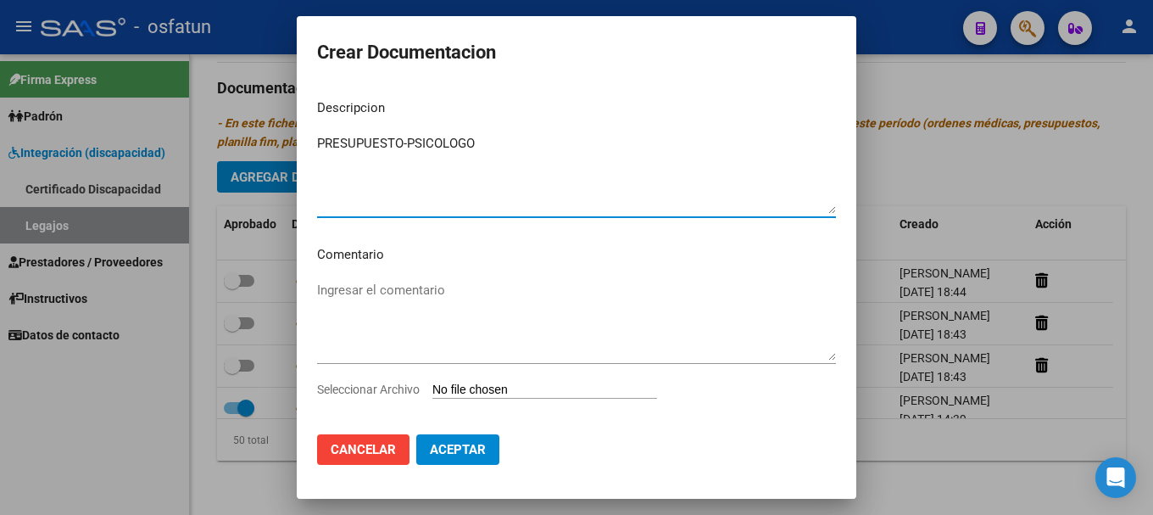
type textarea "PRESUPUESTO-PSICOLOGO"
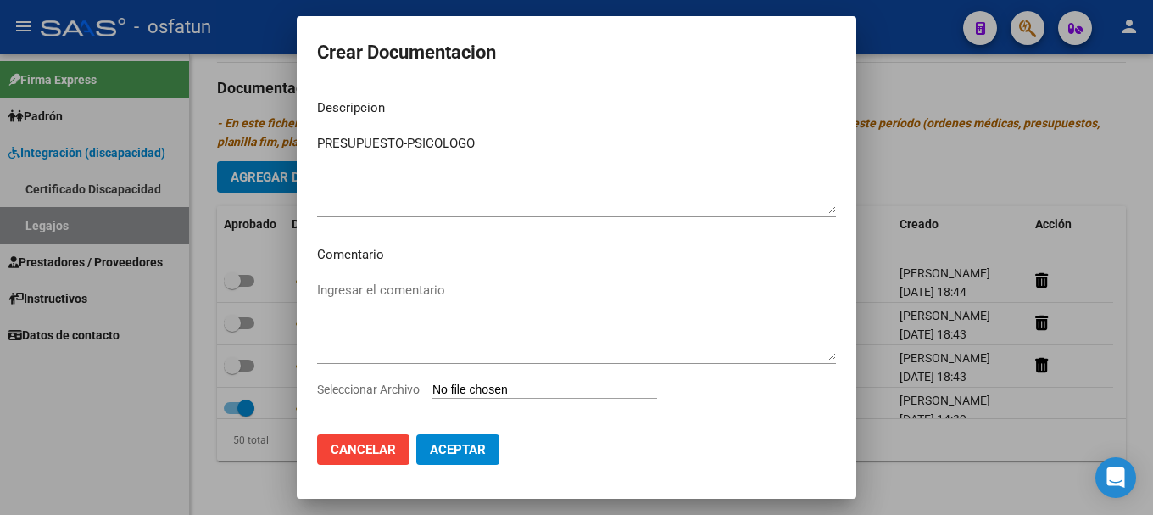
click at [493, 394] on input "Seleccionar Archivo" at bounding box center [544, 390] width 225 height 16
type input "C:\fakepath\20250812_063708.jpg"
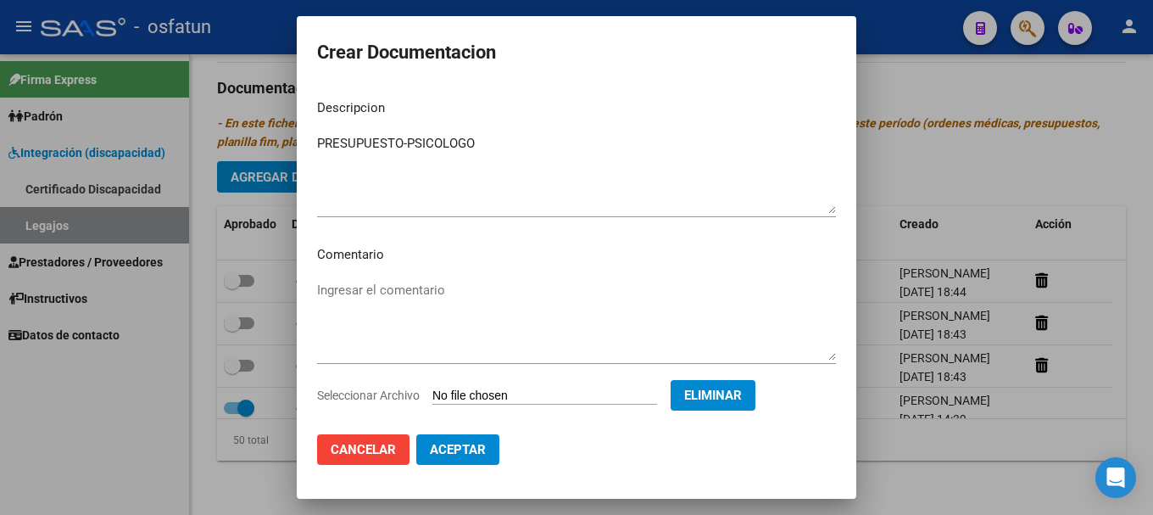
click at [456, 448] on span "Aceptar" at bounding box center [458, 449] width 56 height 15
checkbox input "false"
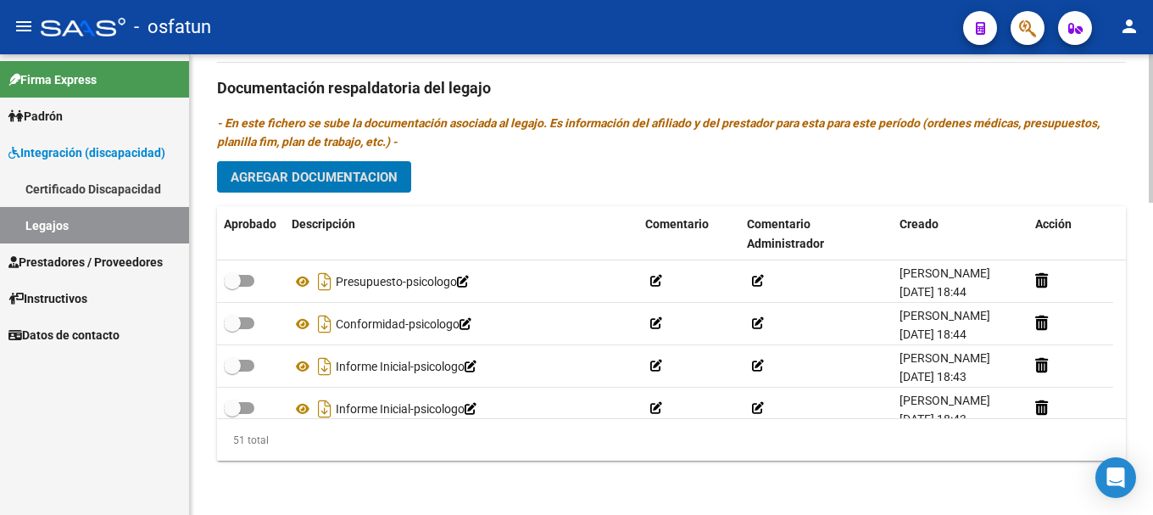
click at [285, 182] on span "Agregar Documentacion" at bounding box center [314, 177] width 167 height 15
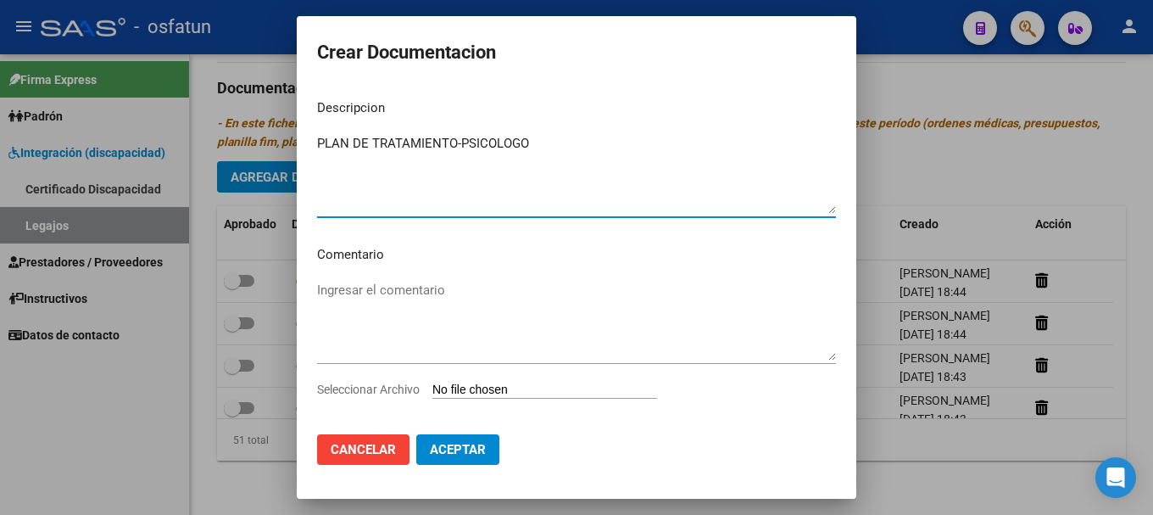
type textarea "PLAN DE TRATAMIENTO-PSICOLOGO"
click at [504, 389] on input "Seleccionar Archivo" at bounding box center [544, 390] width 225 height 16
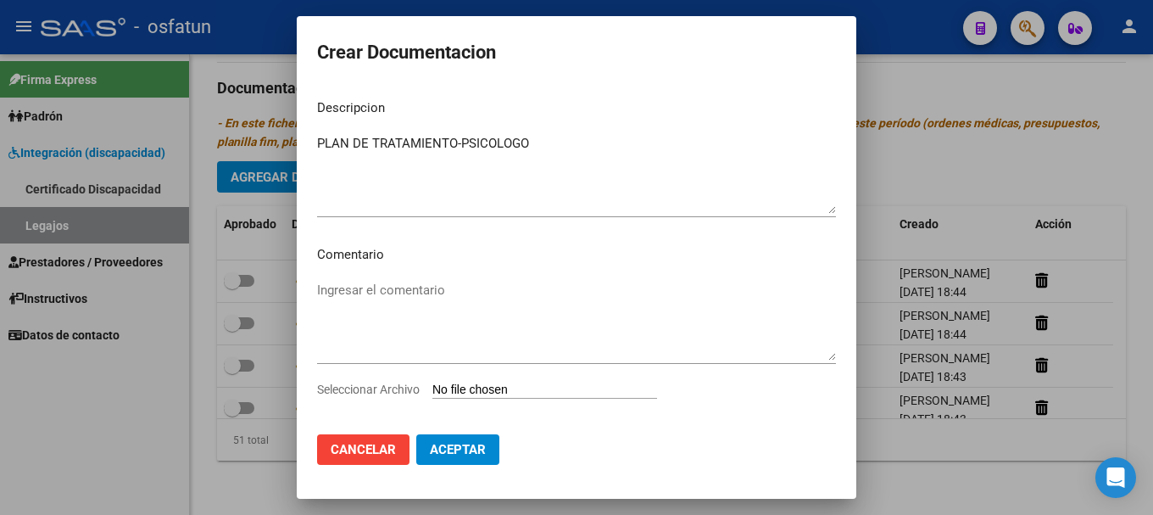
type input "C:\fakepath\20250812_063724.jpg"
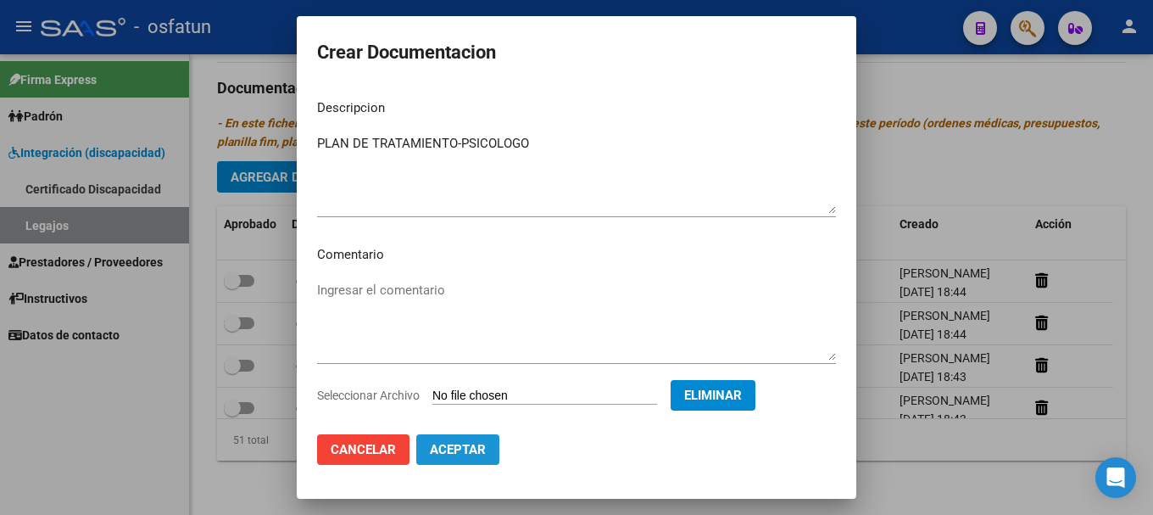
click at [456, 450] on span "Aceptar" at bounding box center [458, 449] width 56 height 15
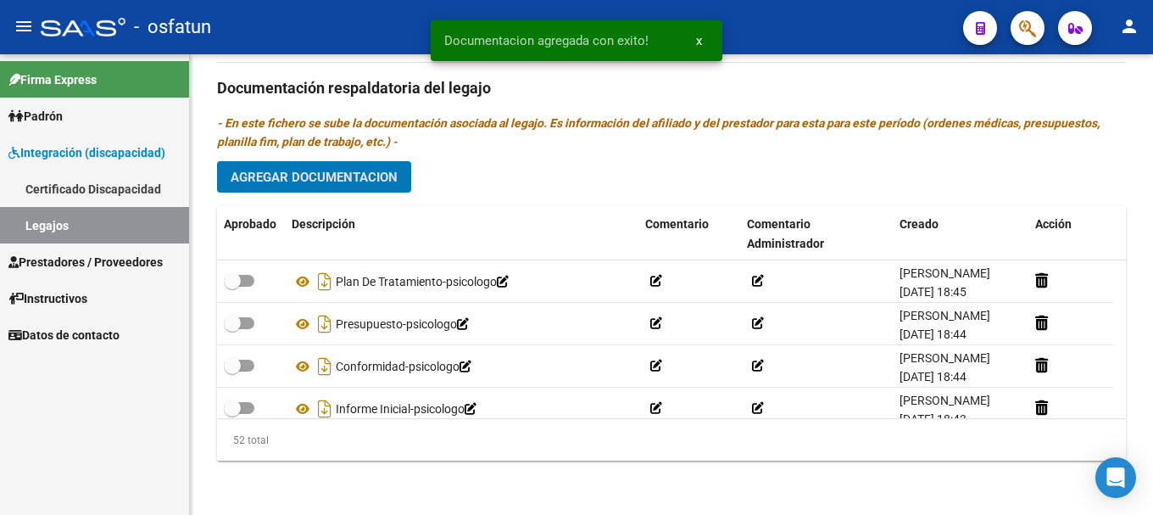
click at [92, 226] on link "Legajos" at bounding box center [94, 225] width 189 height 36
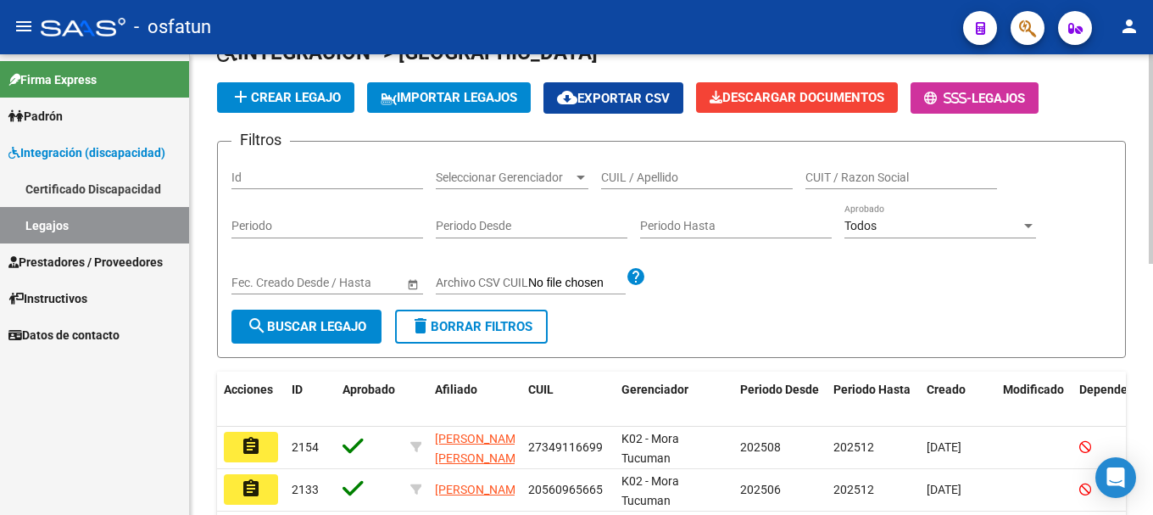
scroll to position [274, 0]
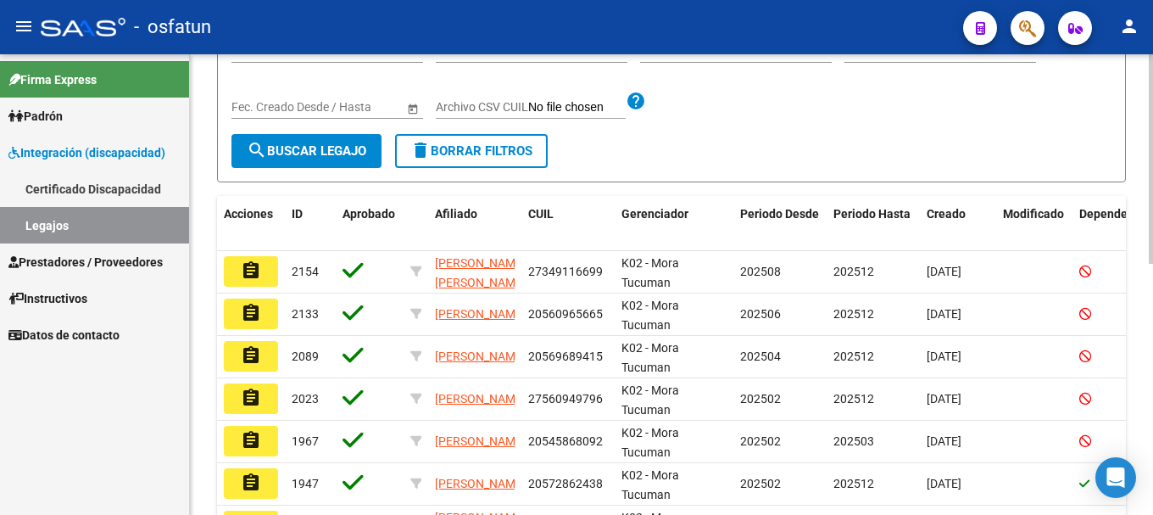
click at [1133, 355] on div "Modelo Formulario DDJJ para Transporte / Modelo Conformidad Transporte / Modelo…" at bounding box center [673, 278] width 967 height 997
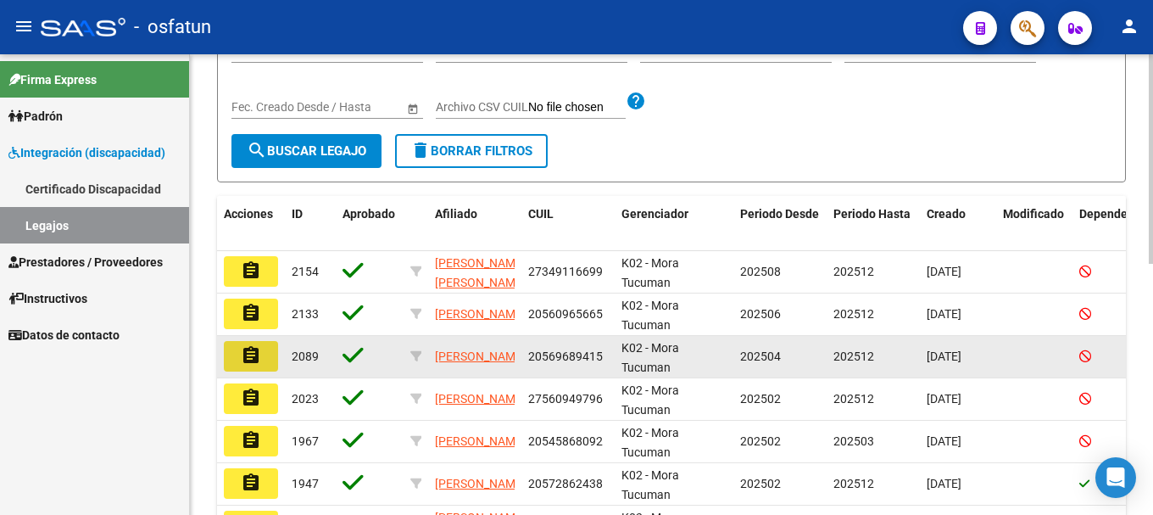
click at [248, 359] on mat-icon "assignment" at bounding box center [251, 355] width 20 height 20
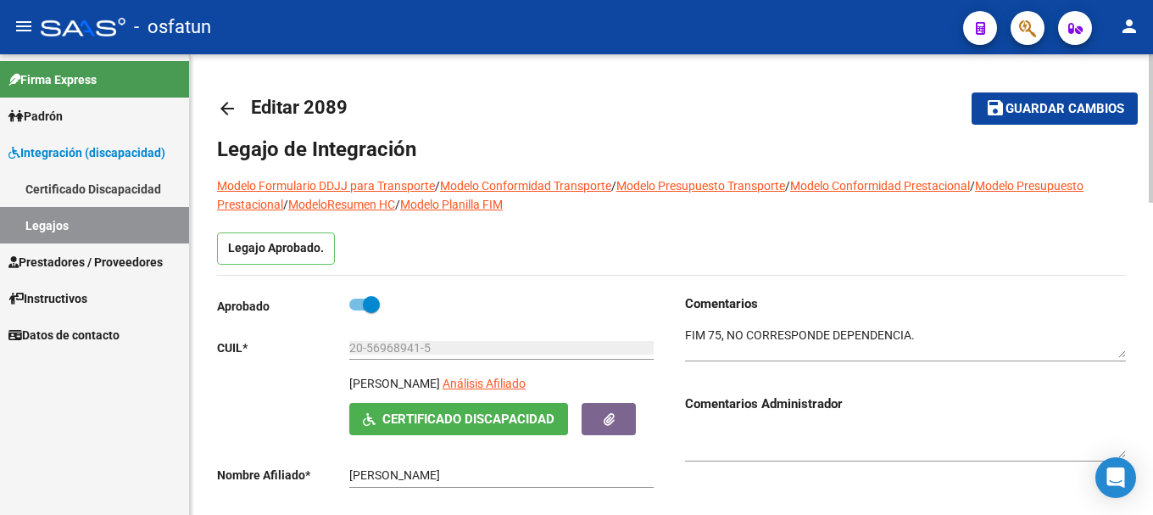
click at [1136, 13] on div "menu - osfatun person Firma Express Padrón Cambios de Gerenciador Padrón Ágil A…" at bounding box center [576, 257] width 1153 height 515
click at [1136, 24] on mat-icon "person" at bounding box center [1129, 26] width 20 height 20
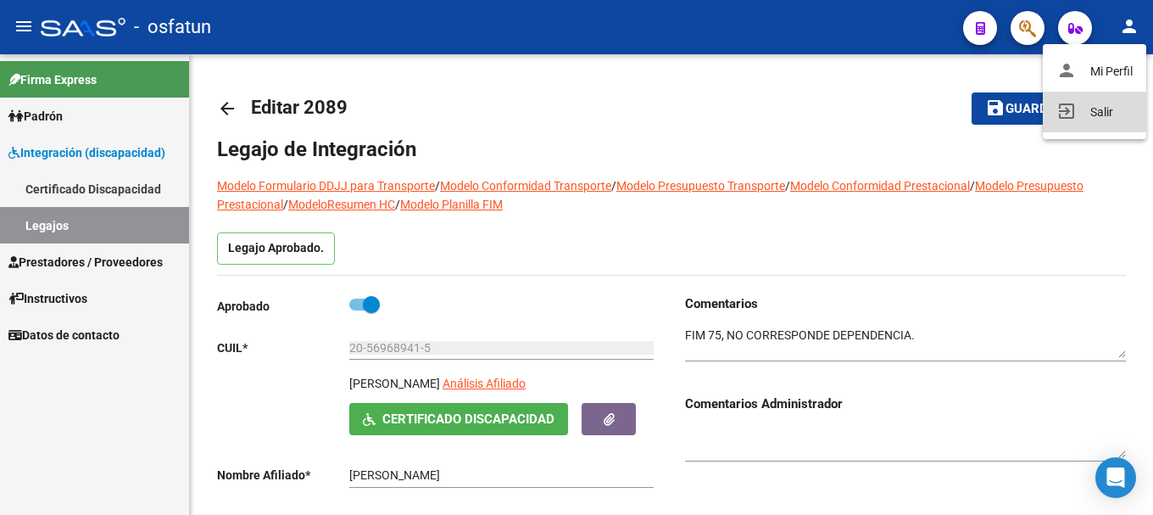
click at [1088, 110] on button "exit_to_app Salir" at bounding box center [1094, 112] width 103 height 41
